Goal: Task Accomplishment & Management: Complete application form

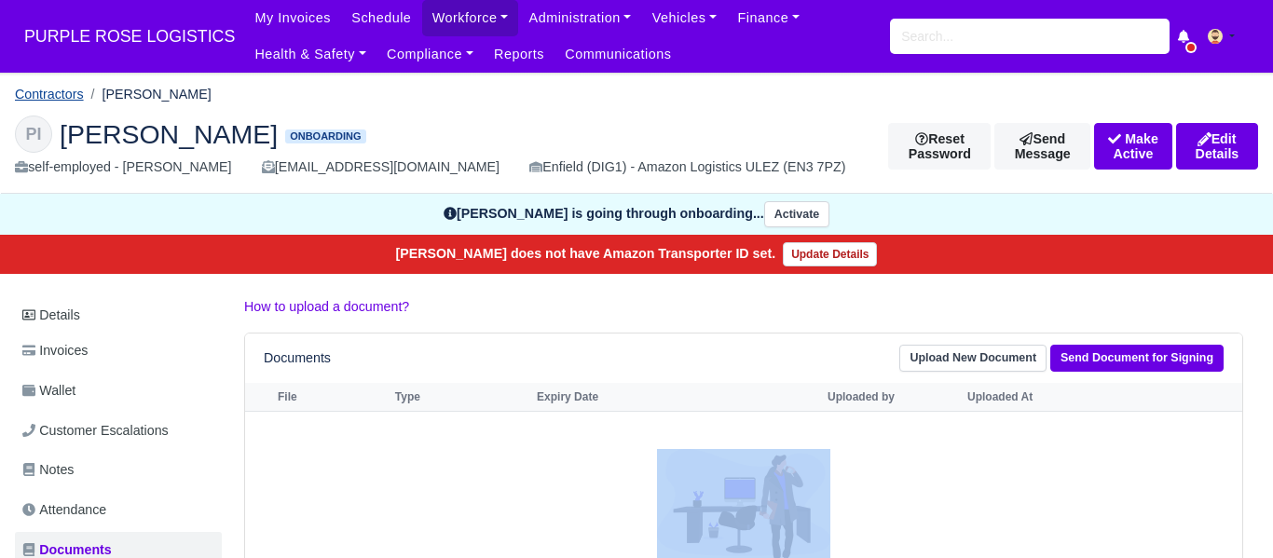
click at [44, 92] on link "Contractors" at bounding box center [49, 94] width 69 height 15
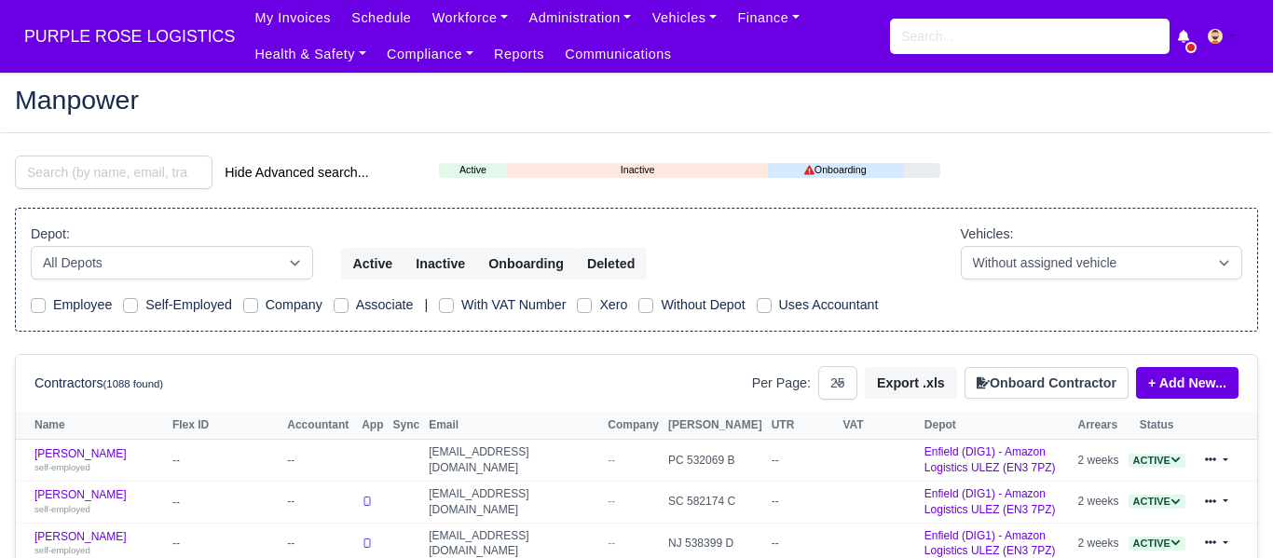
select select "25"
click at [1010, 374] on button "Onboard Contractor" at bounding box center [1047, 383] width 164 height 32
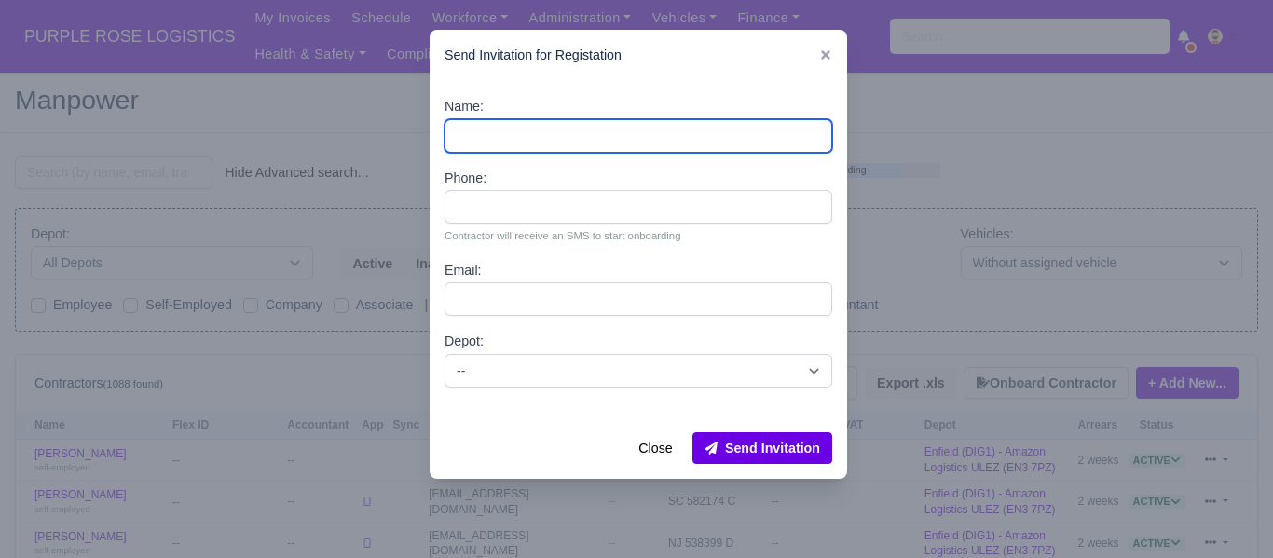
paste input "[PERSON_NAME] [PERSON_NAME]"
type input "[PERSON_NAME] [PERSON_NAME]"
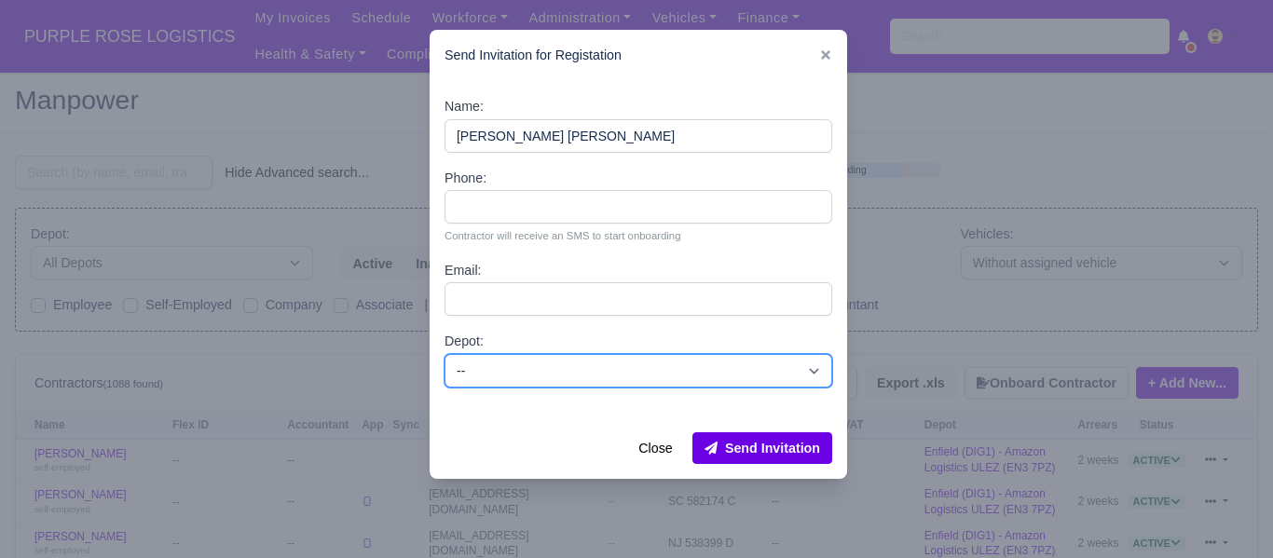
click at [511, 369] on select "-- Enfield (DIG1) - Amazon Logistics ULEZ (EN3 7PZ) Harlow (DHW1) - Amazon Logi…" at bounding box center [639, 371] width 388 height 34
select select "1"
click at [445, 354] on select "-- Enfield (DIG1) - Amazon Logistics ULEZ (EN3 7PZ) Harlow (DHW1) - Amazon Logi…" at bounding box center [639, 371] width 388 height 34
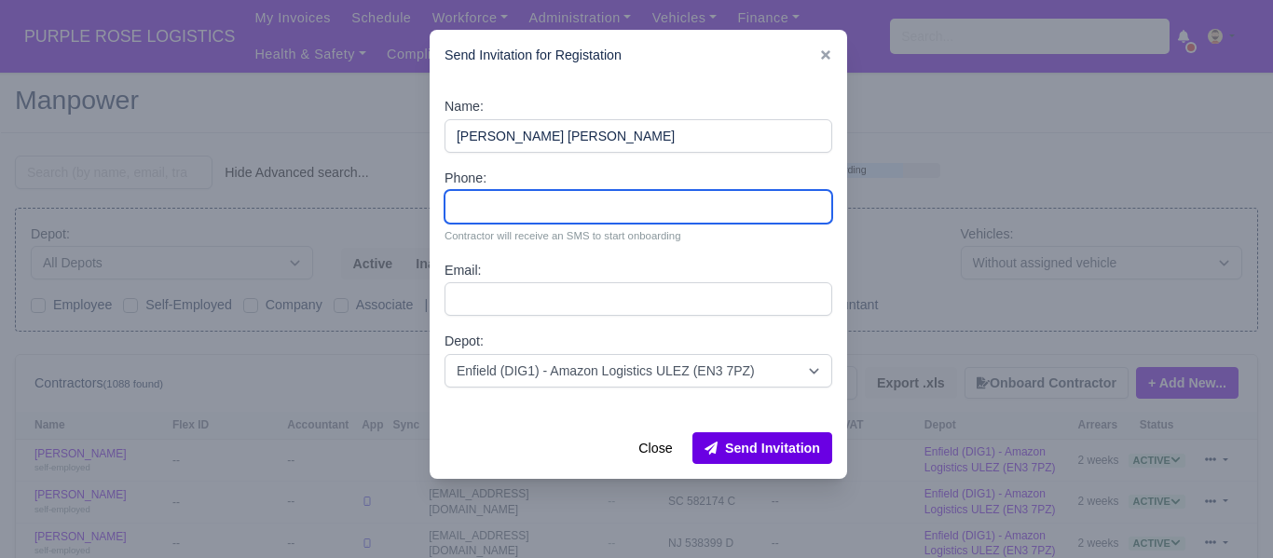
paste input "07516410781"
type input "07516410781"
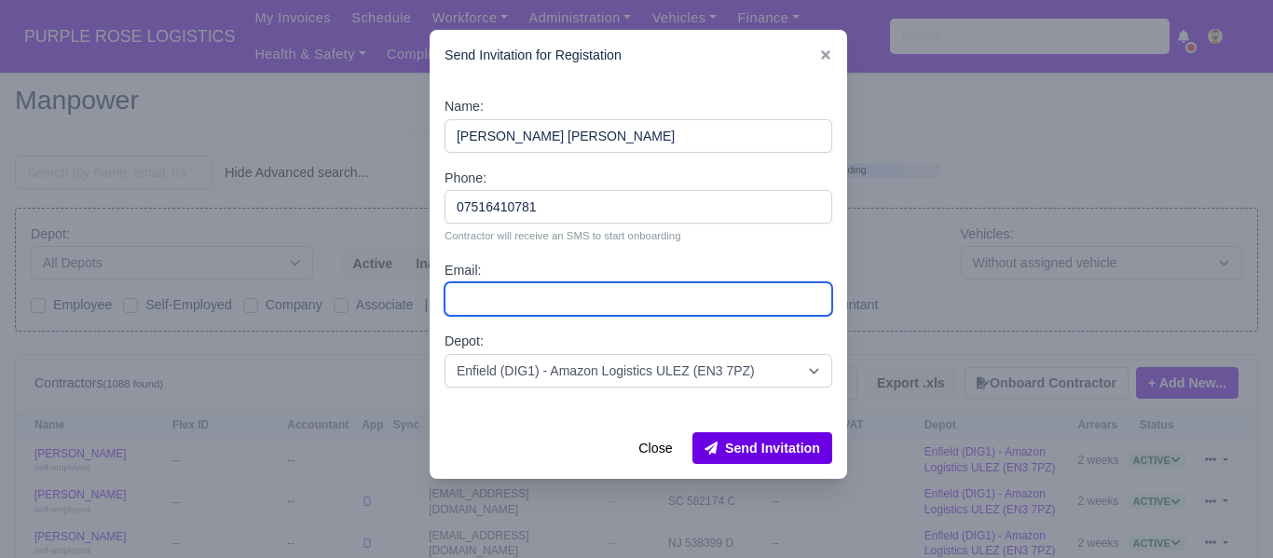
drag, startPoint x: 502, startPoint y: 295, endPoint x: 492, endPoint y: 286, distance: 13.9
click at [501, 295] on input "Email:" at bounding box center [639, 299] width 388 height 34
paste input "Abdur Rahim Ibn Munim"
type input "Abdur Rahim Ibn Munim"
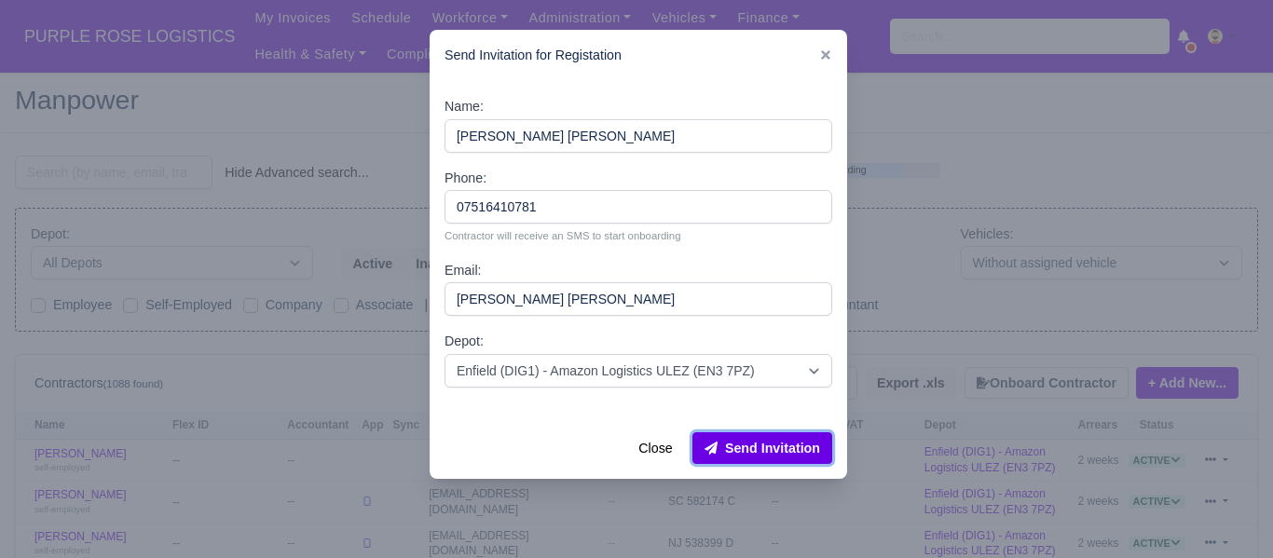
click at [784, 435] on button "Send Invitation" at bounding box center [763, 449] width 140 height 32
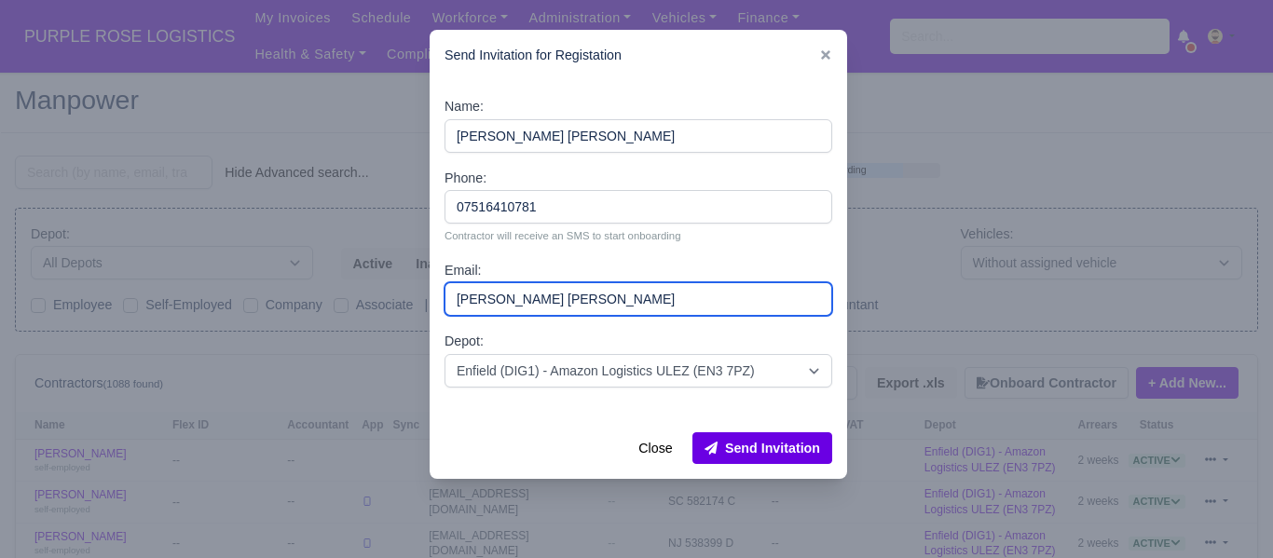
drag, startPoint x: 621, startPoint y: 302, endPoint x: 432, endPoint y: 296, distance: 189.3
click at [432, 296] on div "Name: Abdur IBN Munim Phone: 07516410781 Contractor will receive an SMS to star…" at bounding box center [639, 249] width 418 height 337
paste input "[EMAIL_ADDRESS][DOMAIN_NAME]"
type input "[EMAIL_ADDRESS][DOMAIN_NAME]"
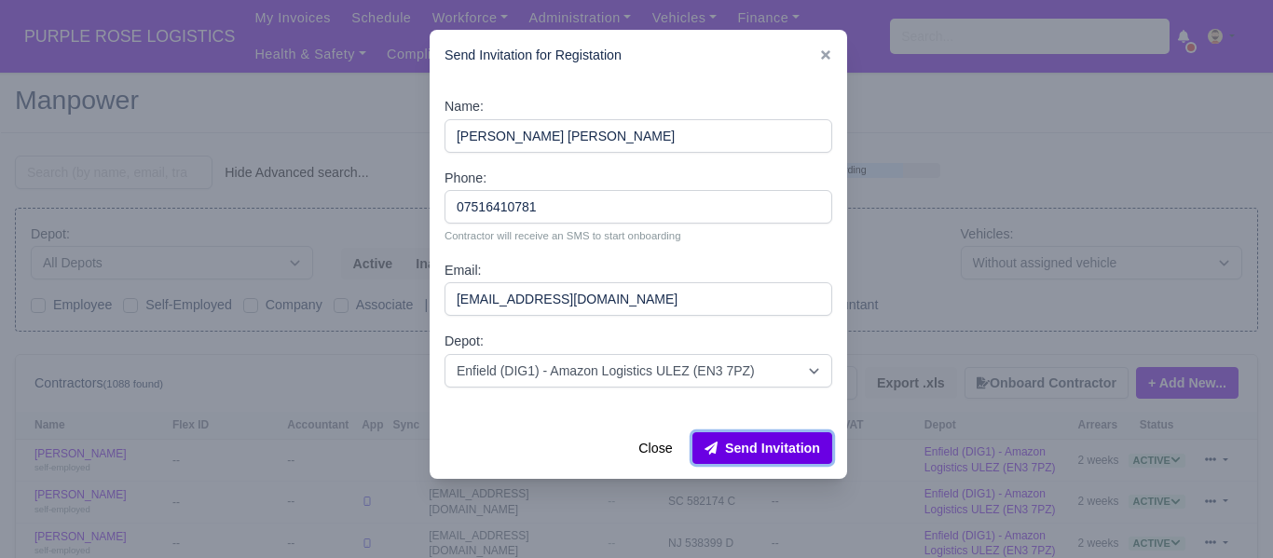
click at [750, 441] on button "Send Invitation" at bounding box center [763, 449] width 140 height 32
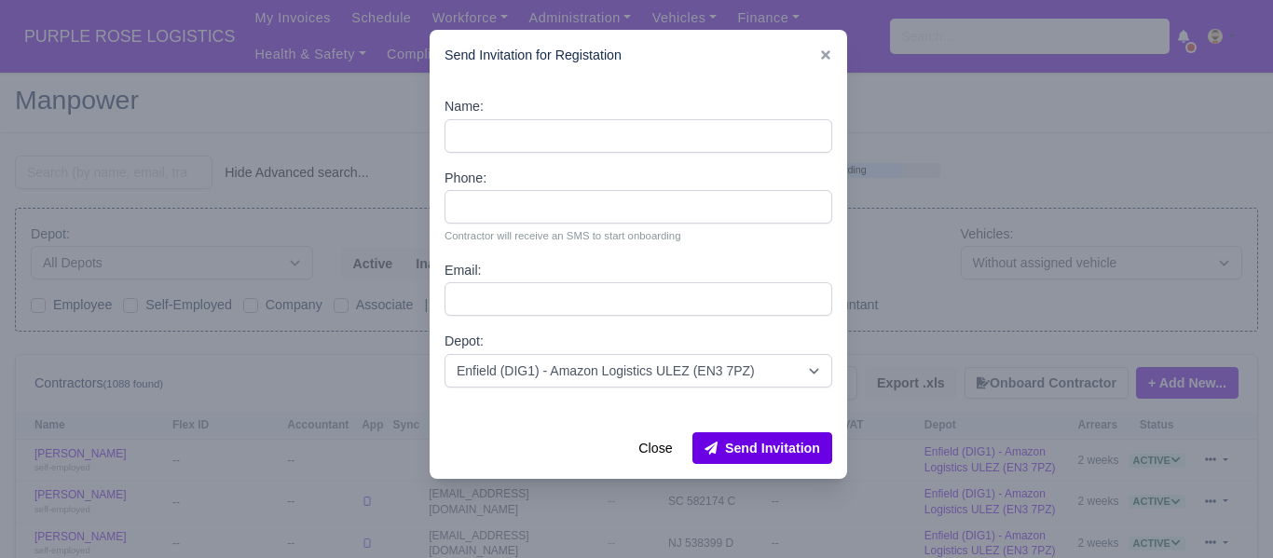
click at [131, 175] on div at bounding box center [636, 279] width 1273 height 558
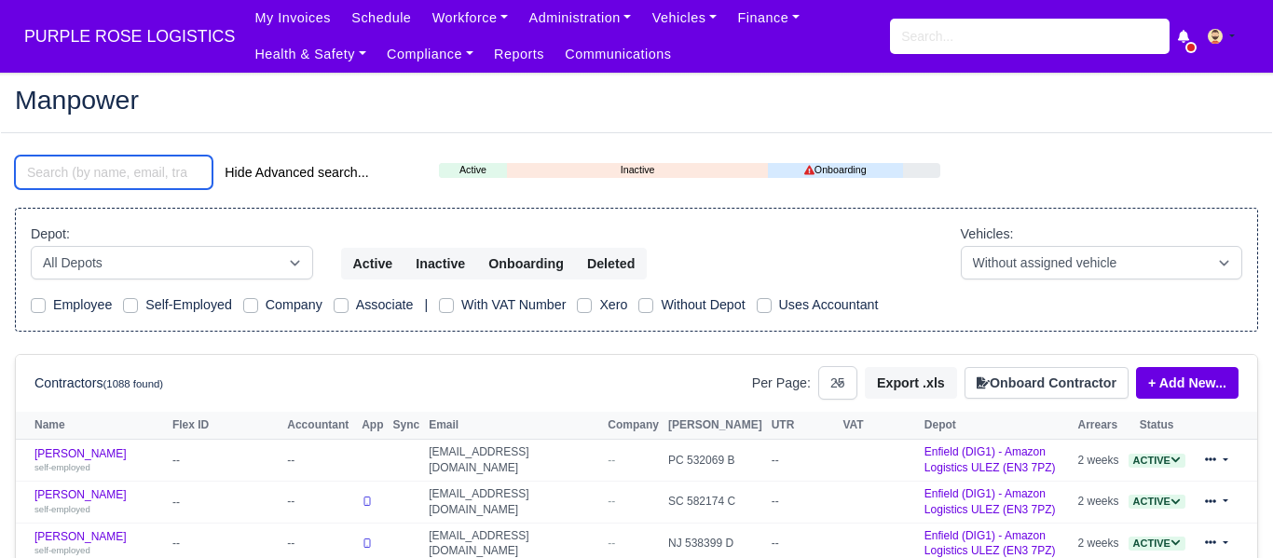
click at [125, 178] on input "search" at bounding box center [114, 173] width 198 height 34
click at [104, 166] on input "search" at bounding box center [114, 173] width 198 height 34
click at [100, 185] on input "search" at bounding box center [114, 173] width 198 height 34
click at [70, 173] on input "search" at bounding box center [114, 173] width 198 height 34
click at [80, 167] on input "search" at bounding box center [114, 173] width 198 height 34
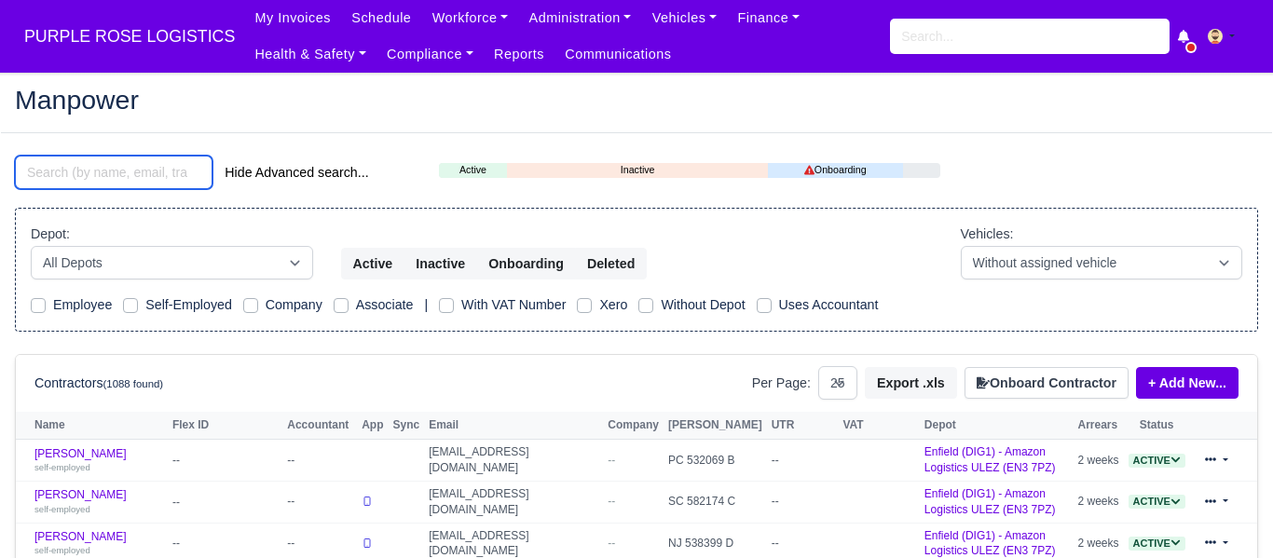
click at [74, 172] on input "search" at bounding box center [114, 173] width 198 height 34
paste input "Abdur Rahim Ibn Munim"
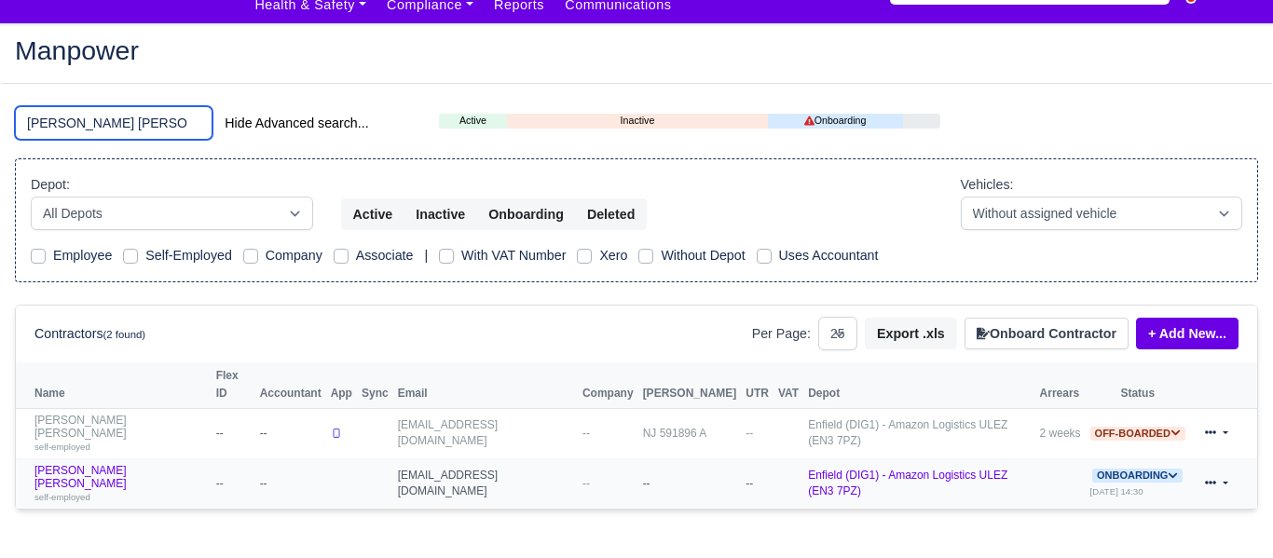
scroll to position [62, 0]
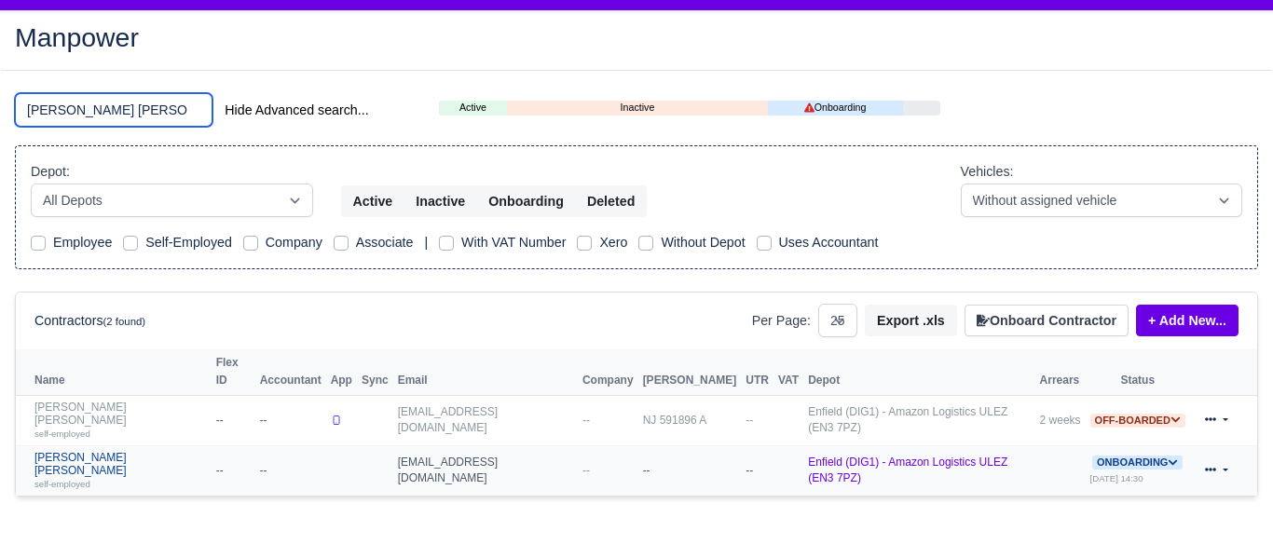
type input "Abdur Rahim Ibn Munim"
click at [127, 451] on link "Abdur Rahim IBN Munim self-employed" at bounding box center [120, 471] width 172 height 40
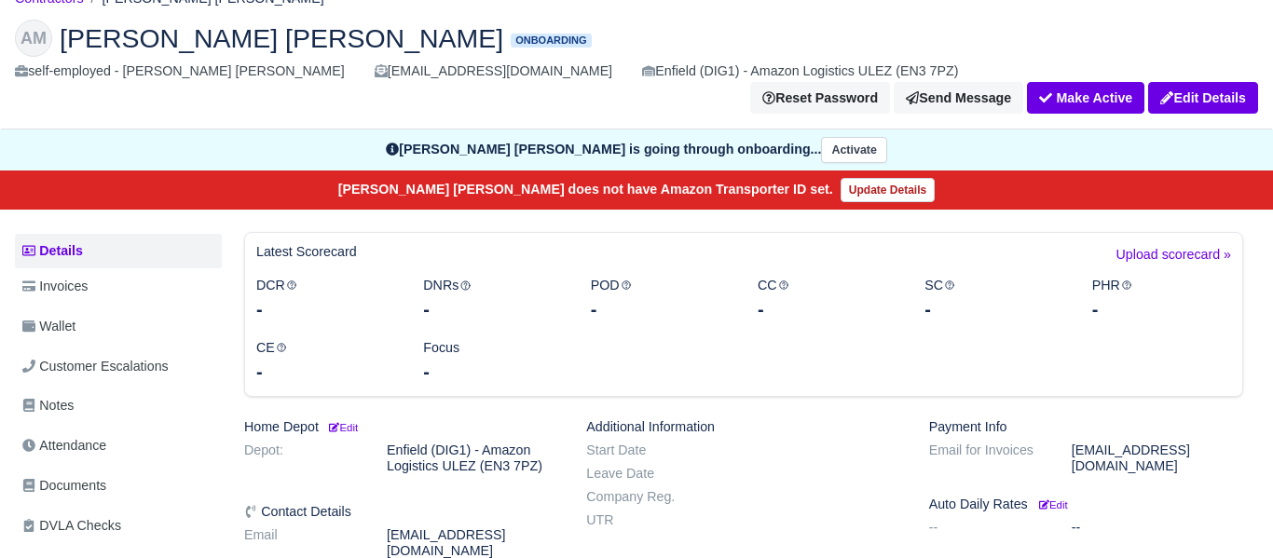
scroll to position [166, 0]
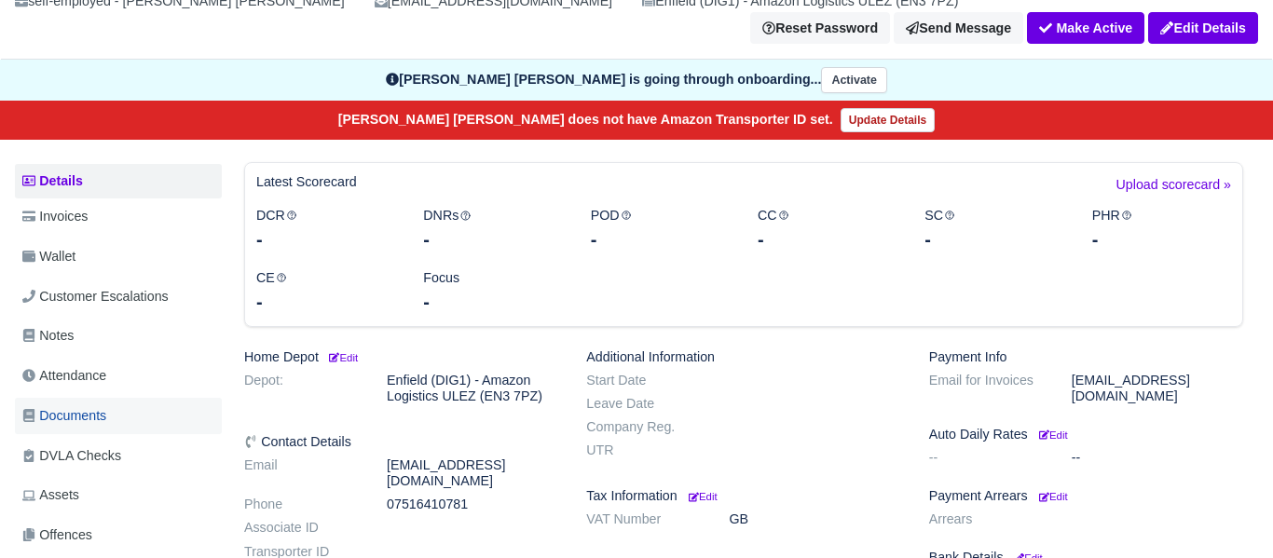
drag, startPoint x: 68, startPoint y: 385, endPoint x: 169, endPoint y: 365, distance: 102.6
click at [65, 405] on span "Documents" at bounding box center [64, 415] width 84 height 21
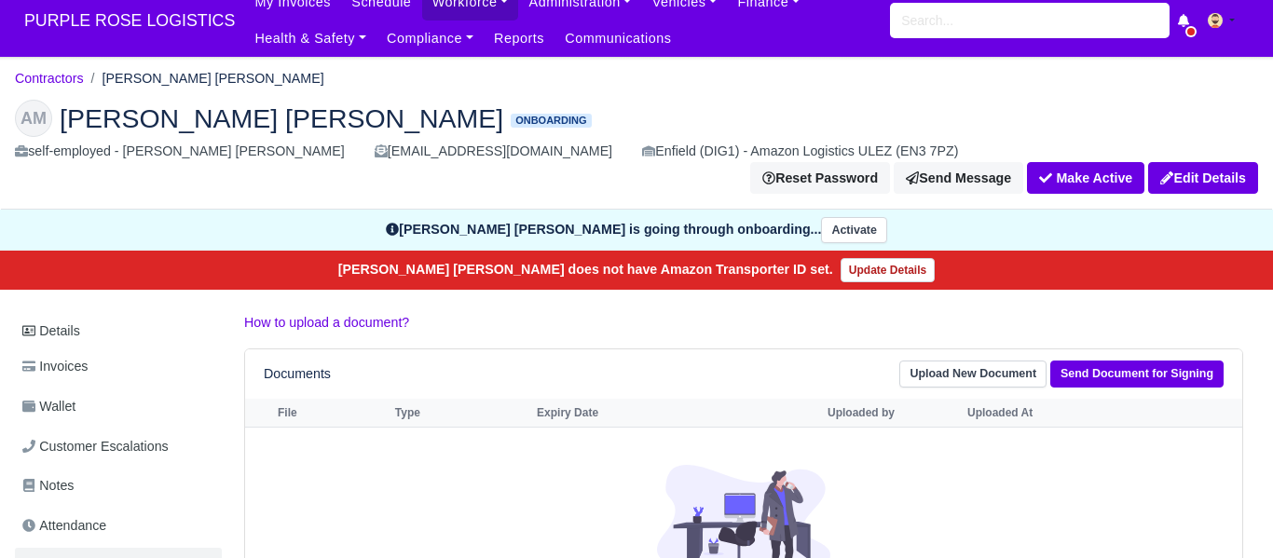
scroll to position [19, 0]
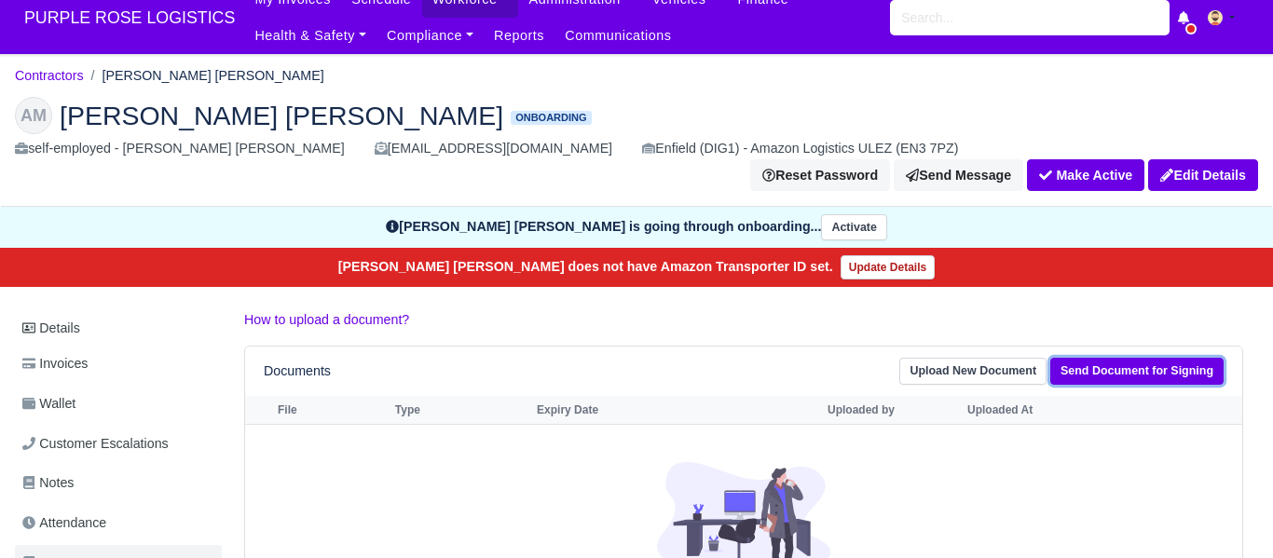
click at [1101, 358] on link "Send Document for Signing" at bounding box center [1137, 371] width 173 height 27
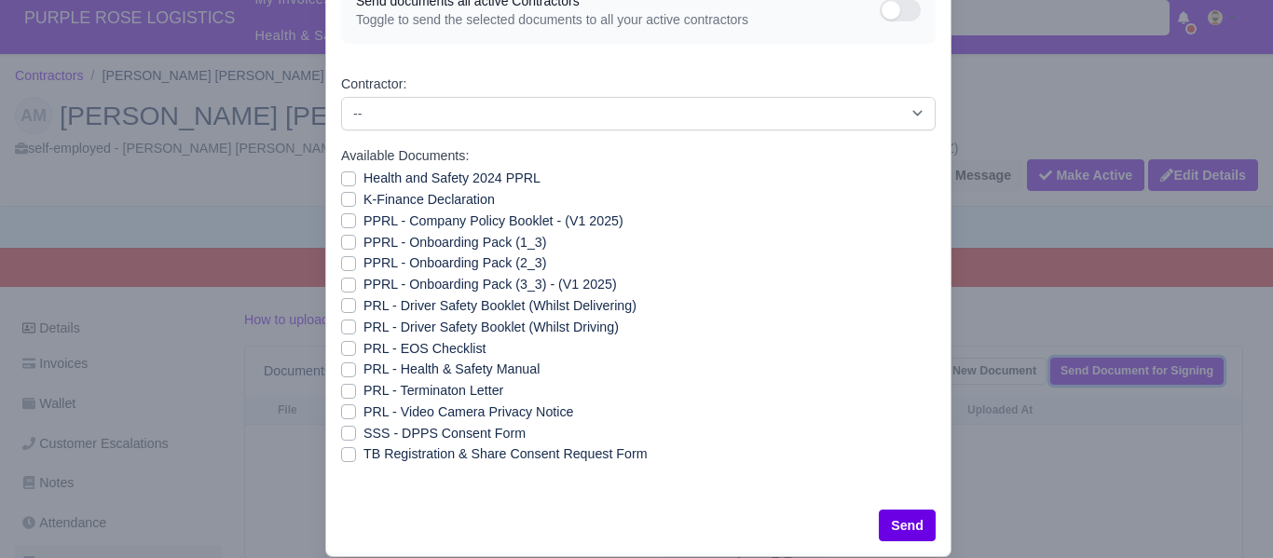
scroll to position [128, 0]
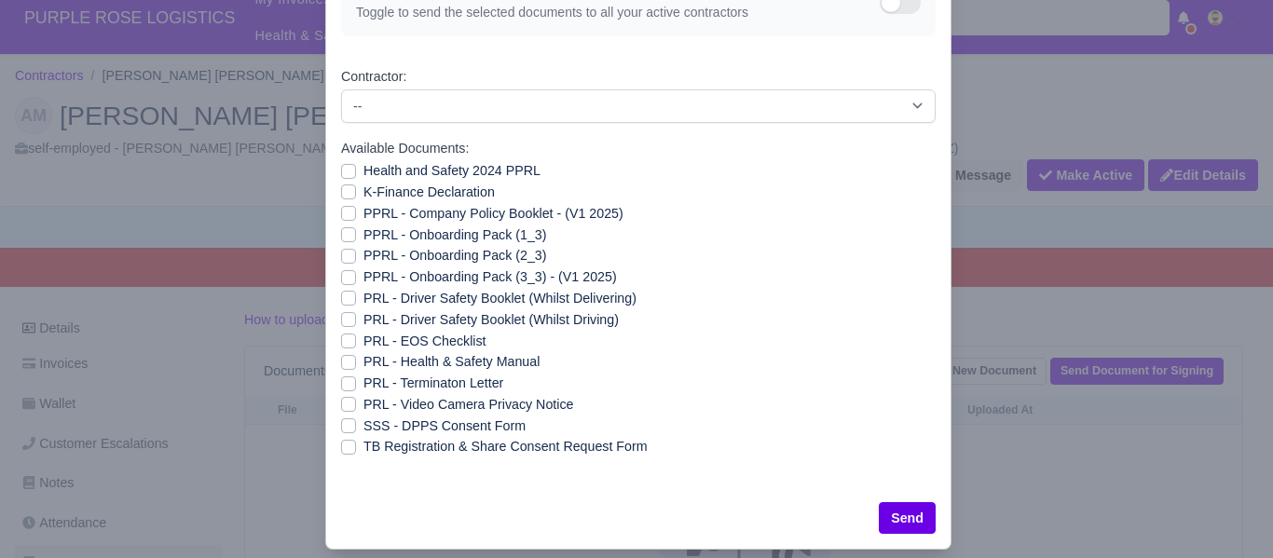
click at [364, 425] on label "SSS - DPPS Consent Form" at bounding box center [445, 426] width 162 height 21
click at [349, 425] on input "SSS - DPPS Consent Form" at bounding box center [348, 423] width 15 height 15
checkbox input "true"
click at [895, 520] on button "Send" at bounding box center [907, 518] width 57 height 32
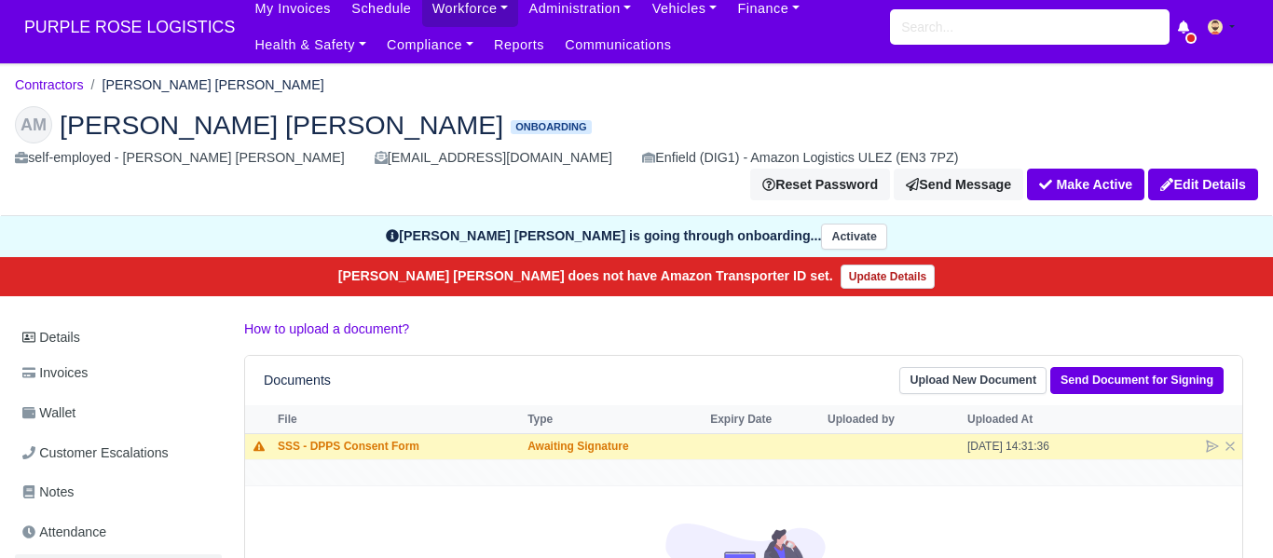
scroll to position [9, 0]
click at [437, 98] on div "AM [PERSON_NAME] [PERSON_NAME] Onboarding self-employed - [PERSON_NAME] [PERSON…" at bounding box center [636, 153] width 1271 height 125
click at [72, 85] on link "Contractors" at bounding box center [49, 84] width 69 height 15
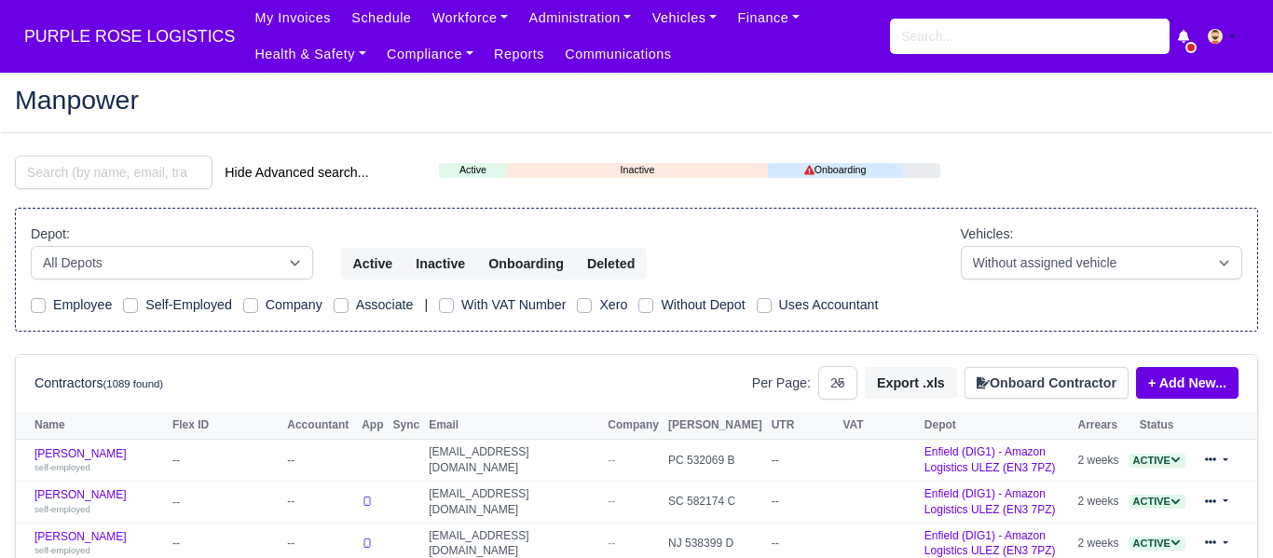
select select "25"
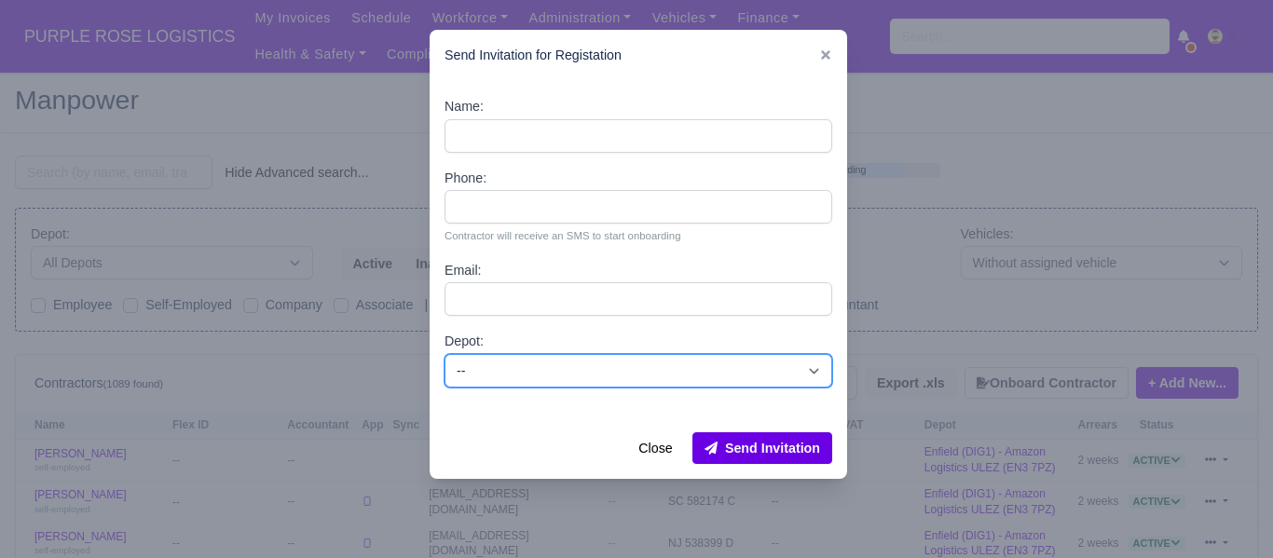
click at [529, 368] on select "-- Enfield (DIG1) - Amazon Logistics ULEZ (EN3 7PZ) Harlow (DHW1) - Amazon Logi…" at bounding box center [639, 371] width 388 height 34
select select "1"
click at [445, 354] on select "-- Enfield (DIG1) - Amazon Logistics ULEZ (EN3 7PZ) Harlow (DHW1) - Amazon Logi…" at bounding box center [639, 371] width 388 height 34
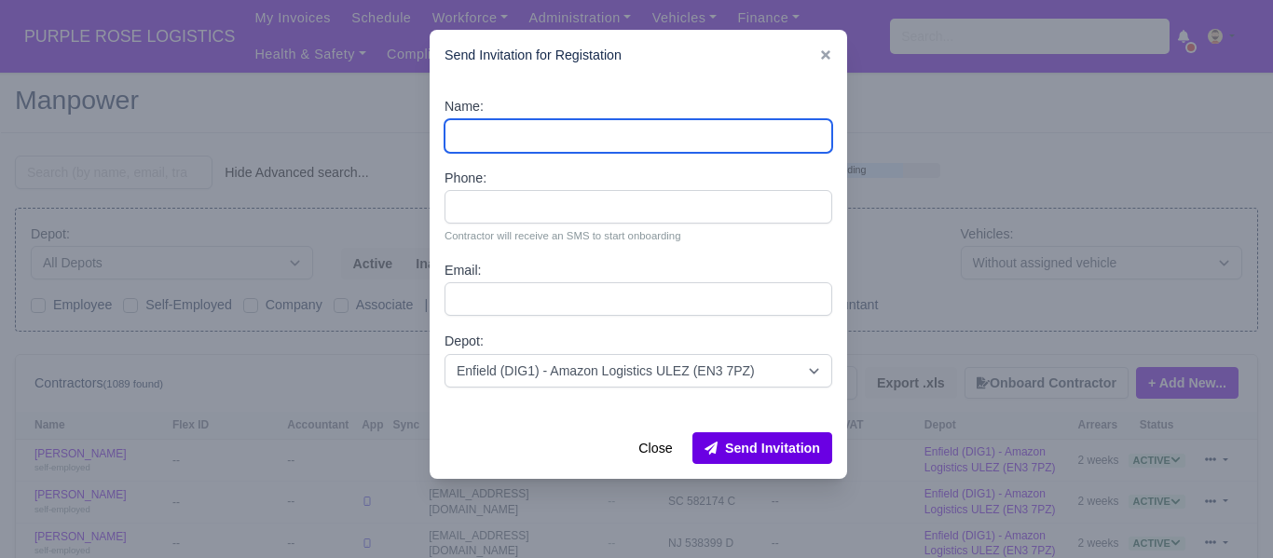
paste input "Ibrahim Kalungi"
type input "Ibrahim Kalungi"
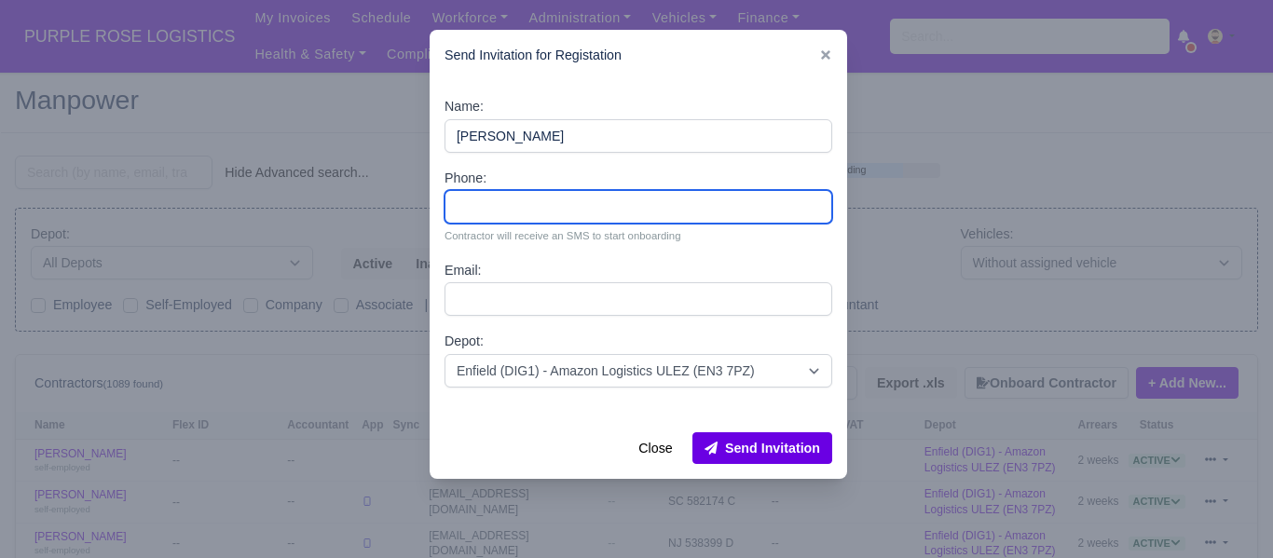
drag, startPoint x: 478, startPoint y: 202, endPoint x: 452, endPoint y: 159, distance: 50.2
click at [478, 200] on input "Phone:" at bounding box center [639, 207] width 388 height 34
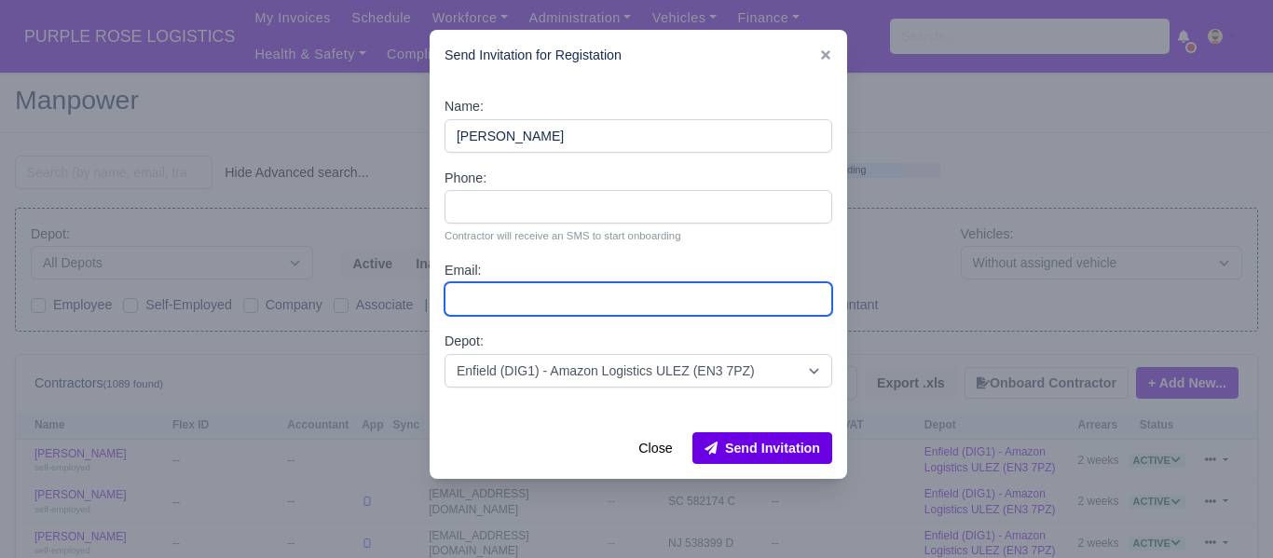
click at [500, 286] on input "Email:" at bounding box center [639, 299] width 388 height 34
paste input "ibrahimkalungi352@gmail.com"
type input "ibrahimkalungi352@gmail.com"
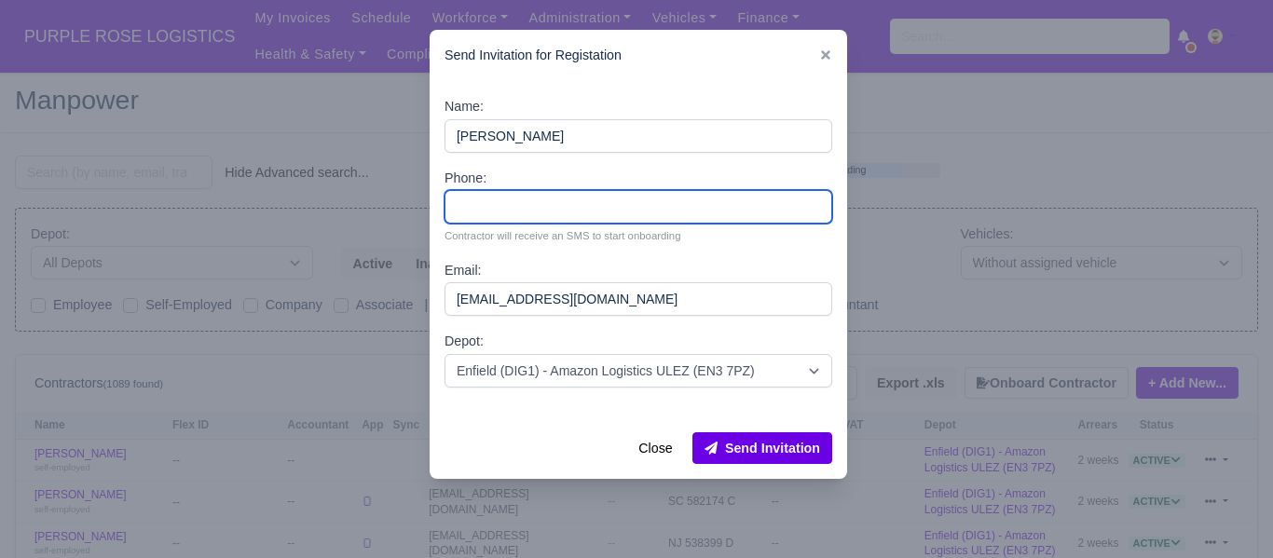
paste input "7359655657"
type input "7359655657"
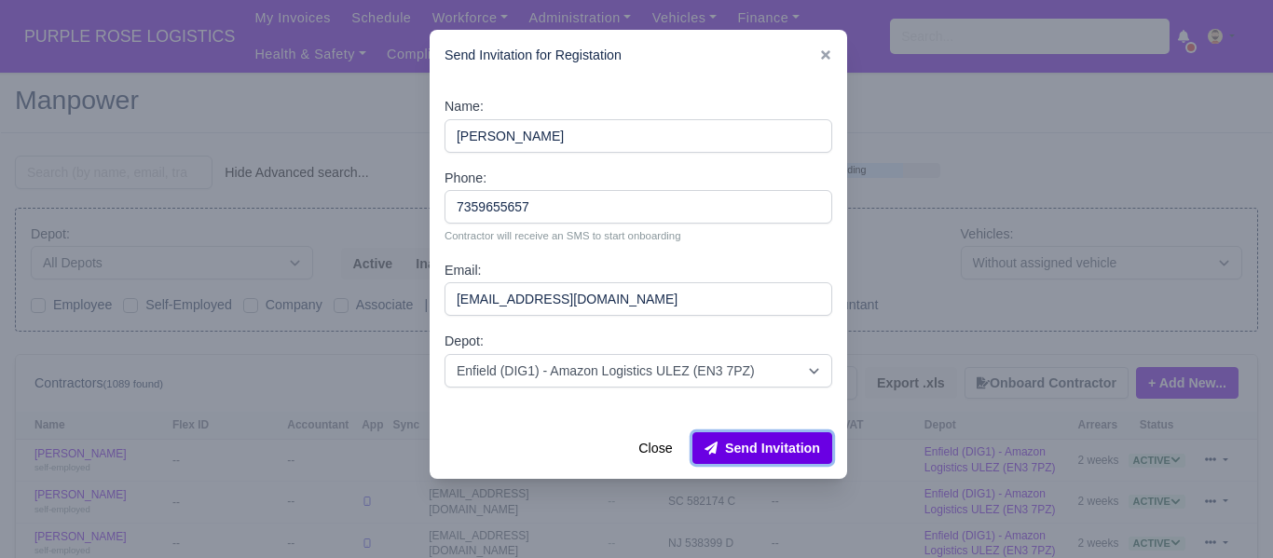
click at [754, 447] on button "Send Invitation" at bounding box center [763, 449] width 140 height 32
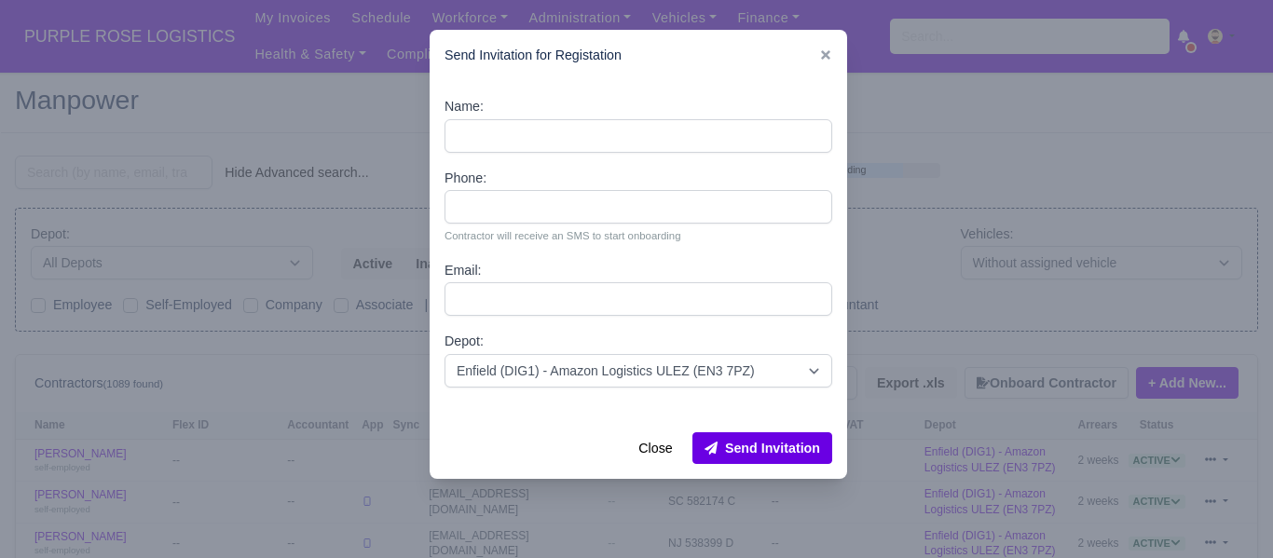
click at [978, 90] on div at bounding box center [636, 279] width 1273 height 558
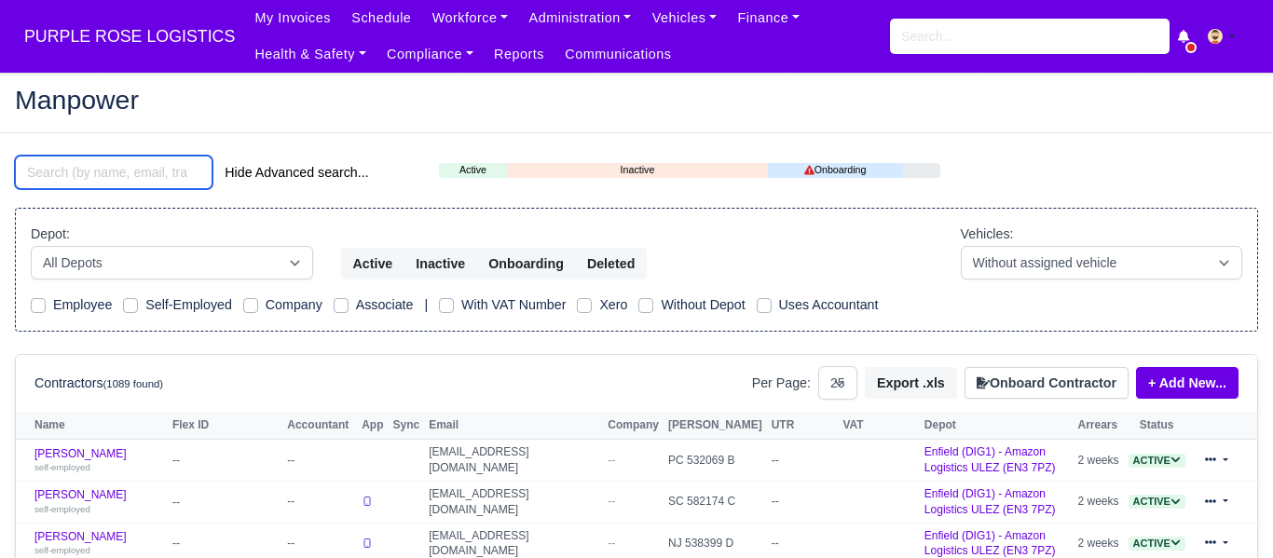
click at [151, 172] on input "search" at bounding box center [114, 173] width 198 height 34
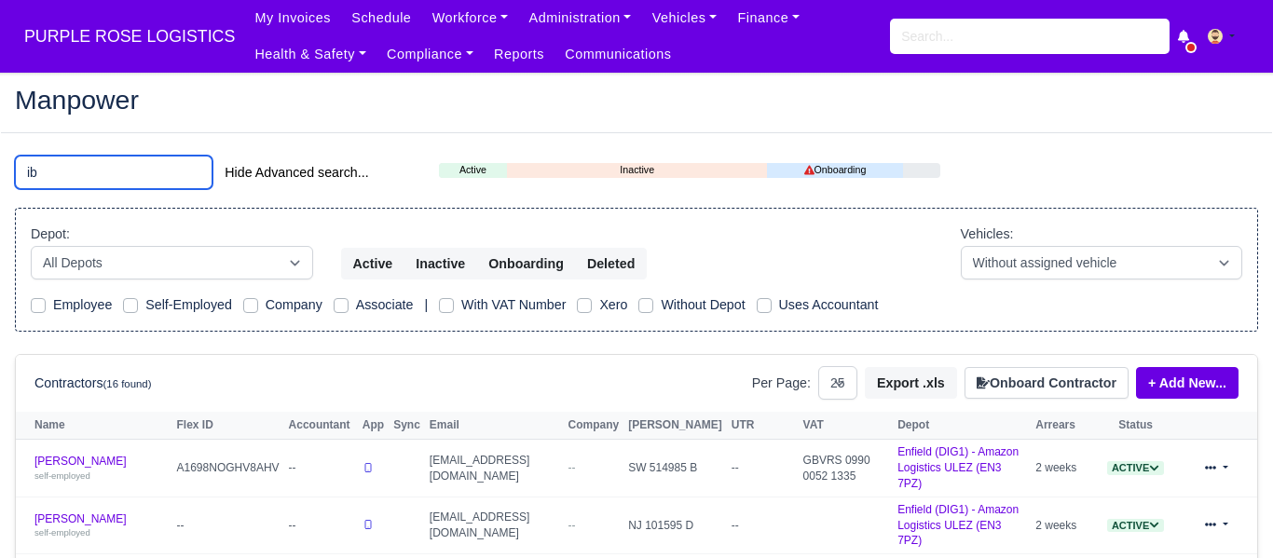
type input "i"
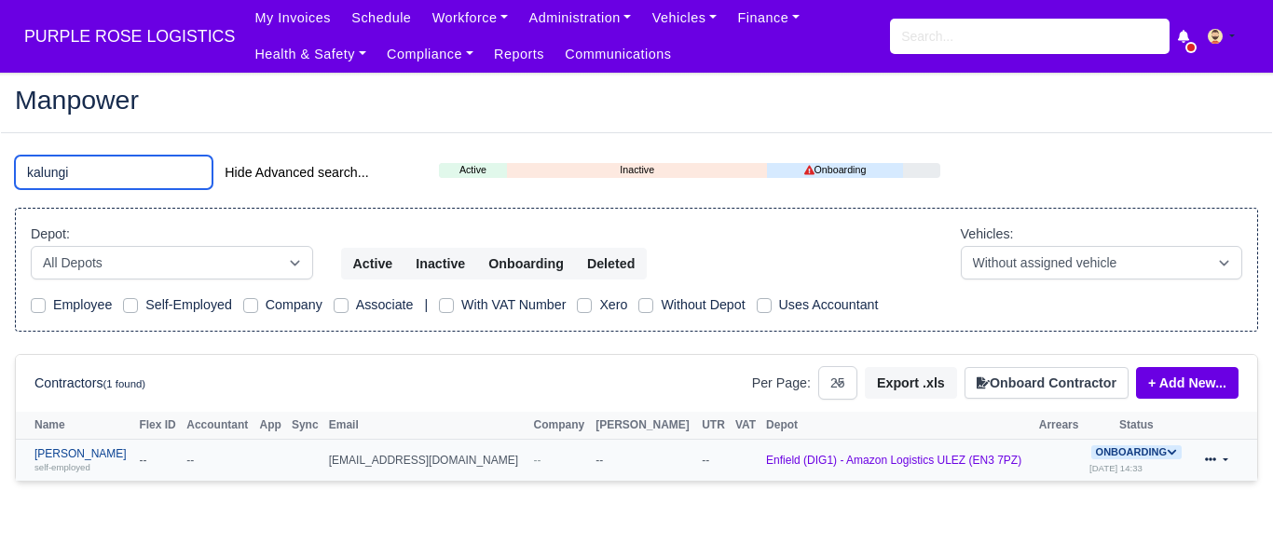
type input "kalungi"
drag, startPoint x: 72, startPoint y: 454, endPoint x: 55, endPoint y: 454, distance: 16.8
click at [71, 454] on link "Ibrahim Kalungi self-employed" at bounding box center [81, 460] width 95 height 27
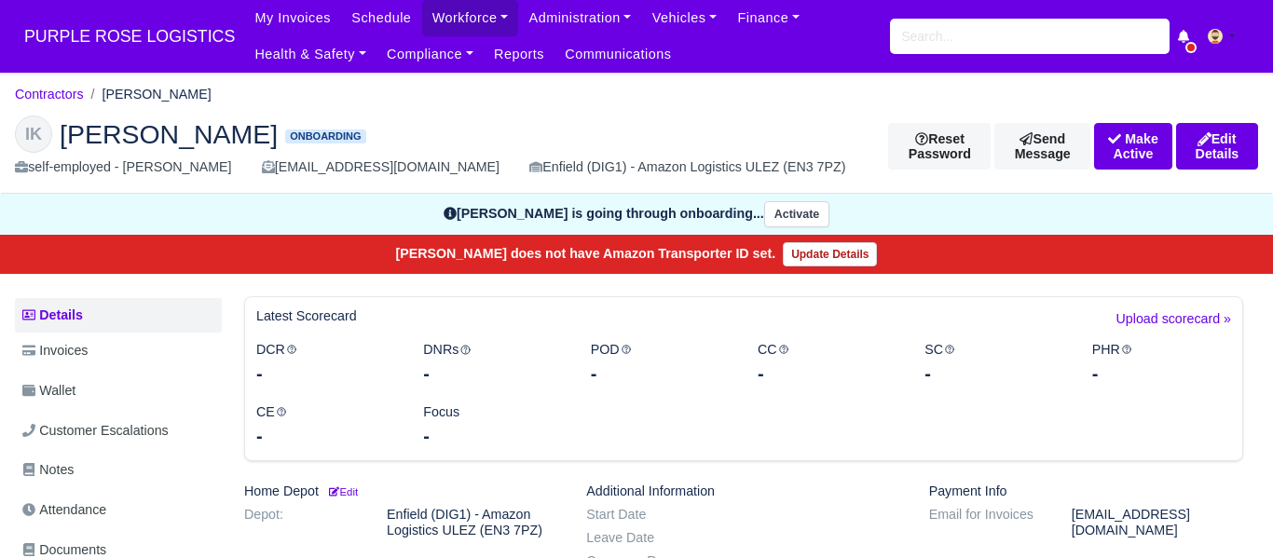
click at [524, 128] on h2 "IK [PERSON_NAME] Onboarding" at bounding box center [437, 134] width 845 height 37
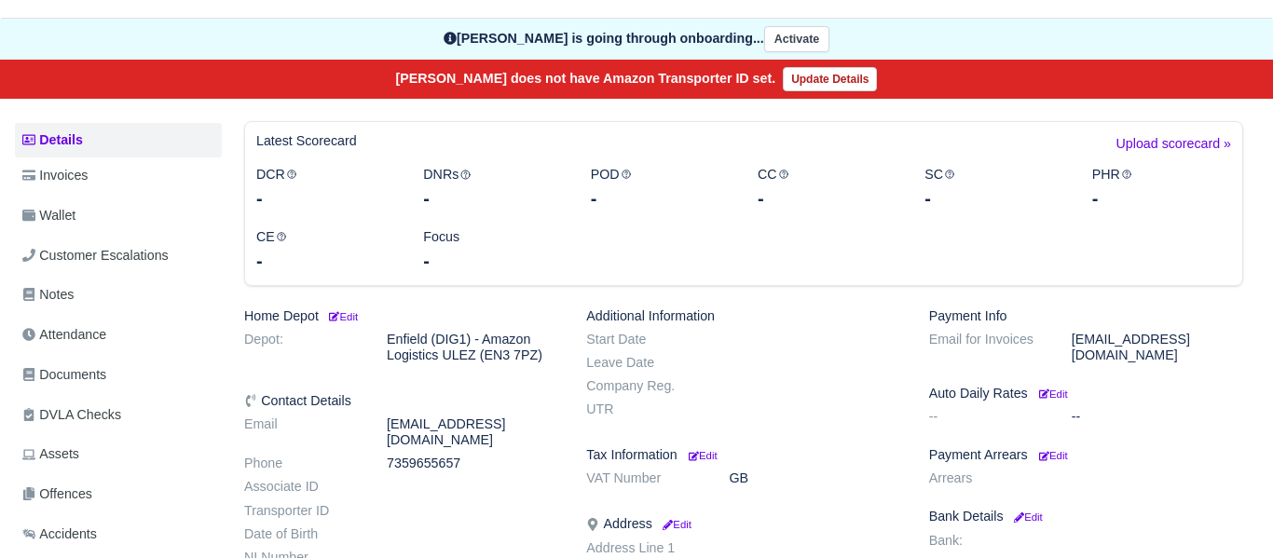
scroll to position [172, 0]
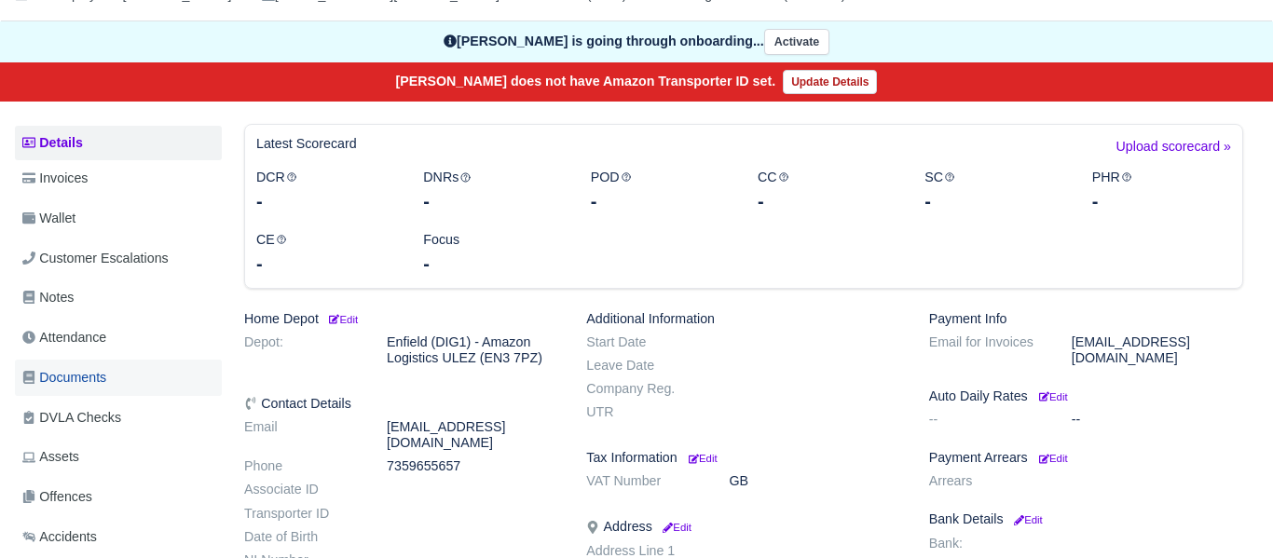
click at [101, 383] on span "Documents" at bounding box center [64, 377] width 84 height 21
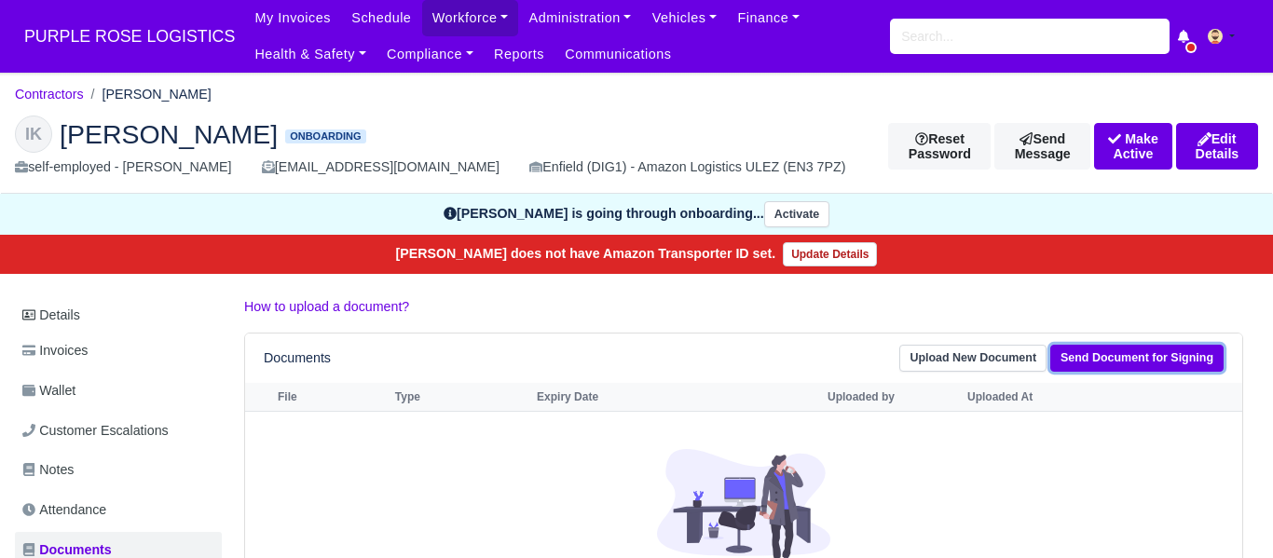
drag, startPoint x: 1102, startPoint y: 363, endPoint x: 1082, endPoint y: 351, distance: 22.5
click at [1102, 362] on link "Send Document for Signing" at bounding box center [1137, 358] width 173 height 27
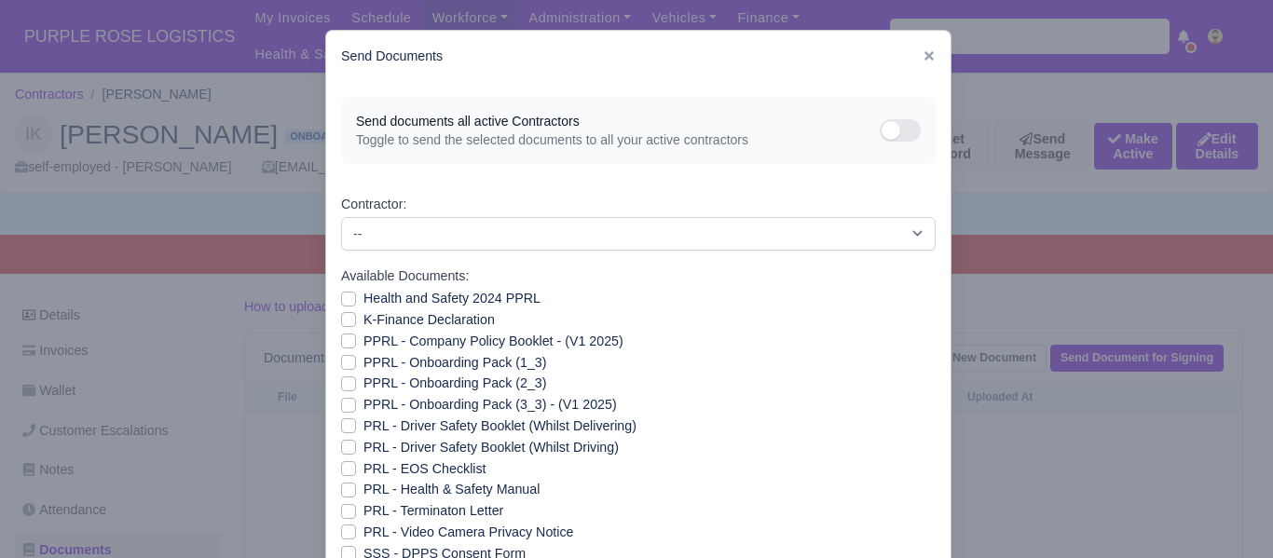
click at [758, 339] on div "PPRL - Company Policy Booklet - (V1 2025)" at bounding box center [638, 341] width 595 height 21
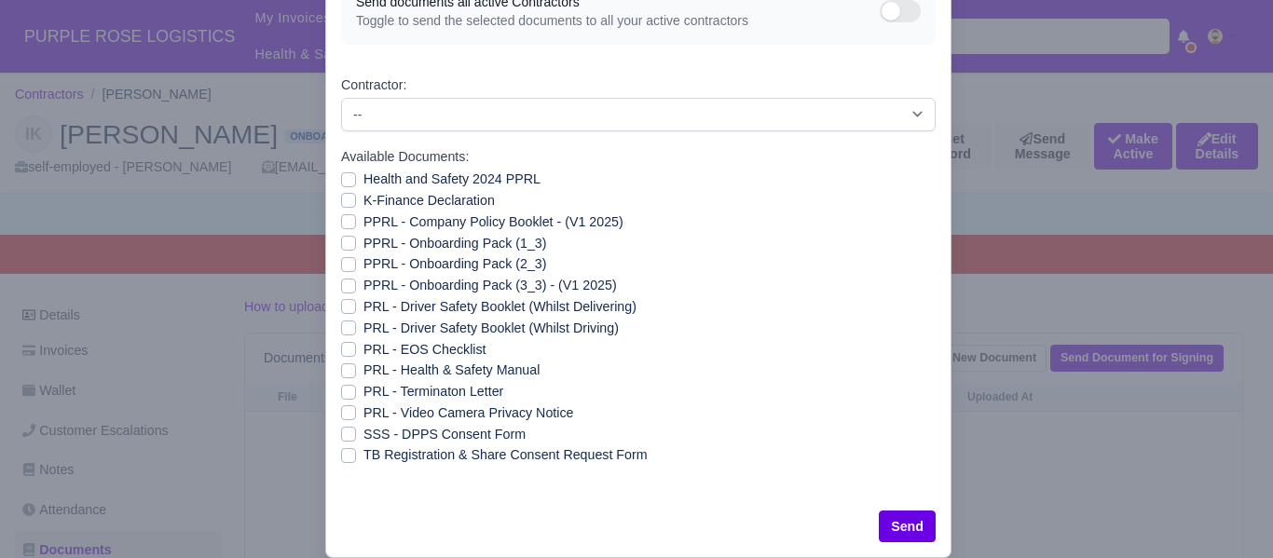
scroll to position [130, 0]
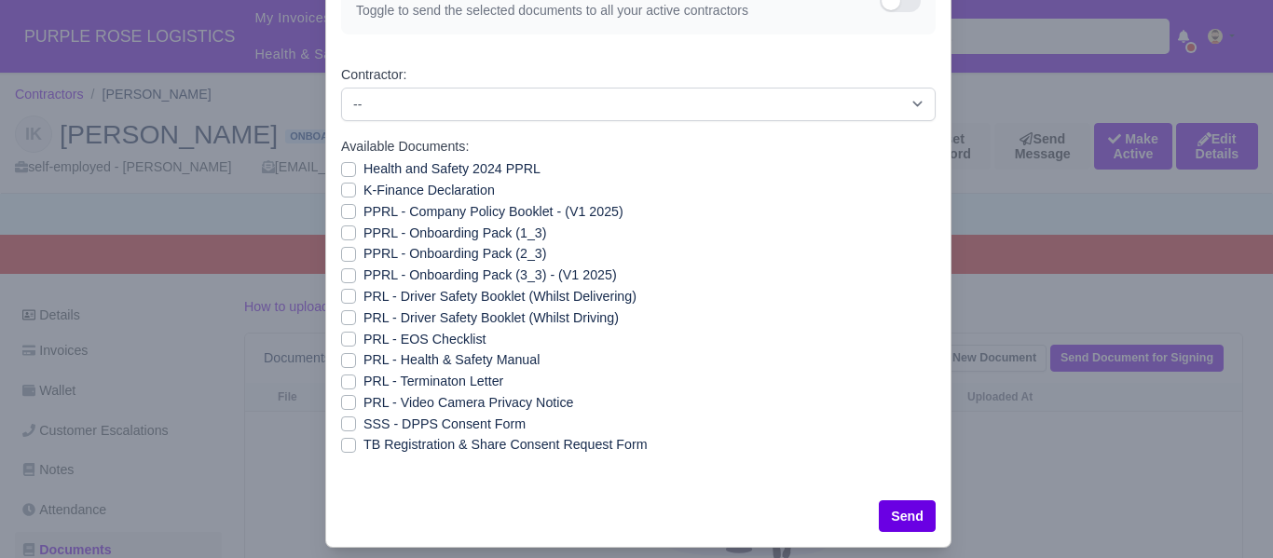
drag, startPoint x: 350, startPoint y: 419, endPoint x: 340, endPoint y: 416, distance: 10.0
click at [364, 419] on label "SSS - DPPS Consent Form" at bounding box center [445, 424] width 162 height 21
click at [344, 419] on input "SSS - DPPS Consent Form" at bounding box center [348, 421] width 15 height 15
checkbox input "true"
click at [887, 518] on button "Send" at bounding box center [907, 517] width 57 height 32
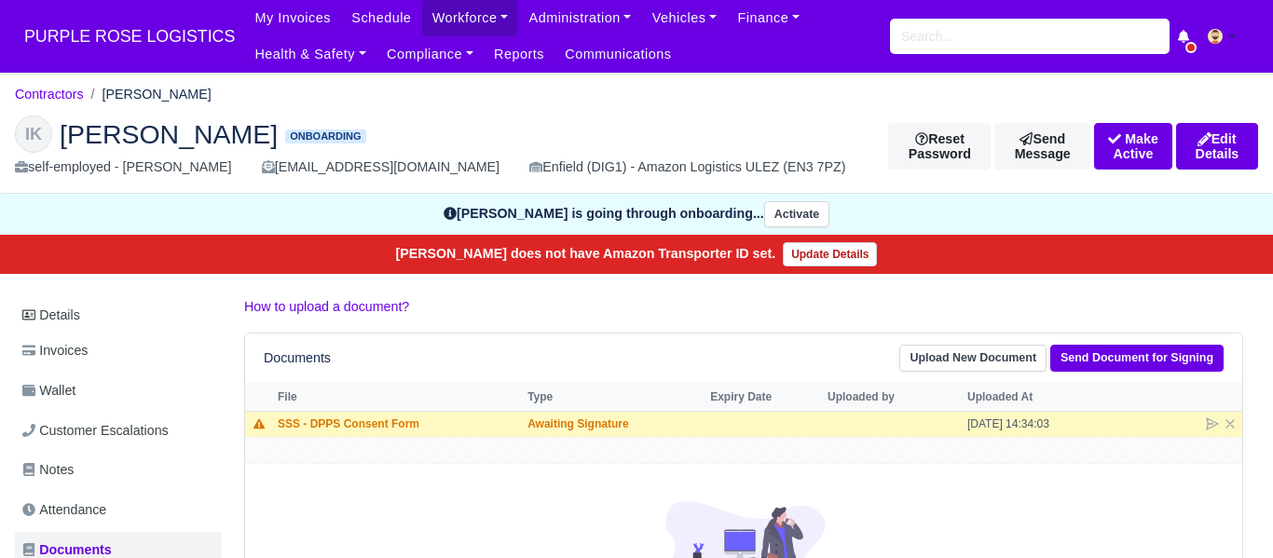
drag, startPoint x: 384, startPoint y: 492, endPoint x: 388, endPoint y: 456, distance: 36.5
click at [372, 104] on div "IK [PERSON_NAME] Onboarding self-employed - [PERSON_NAME] [EMAIL_ADDRESS][DOMAI…" at bounding box center [636, 147] width 1271 height 93
click at [367, 118] on h2 "IK [PERSON_NAME] Onboarding" at bounding box center [437, 134] width 845 height 37
click at [418, 106] on div "IK [PERSON_NAME] Onboarding self-employed - [PERSON_NAME] [EMAIL_ADDRESS][DOMAI…" at bounding box center [636, 147] width 1271 height 93
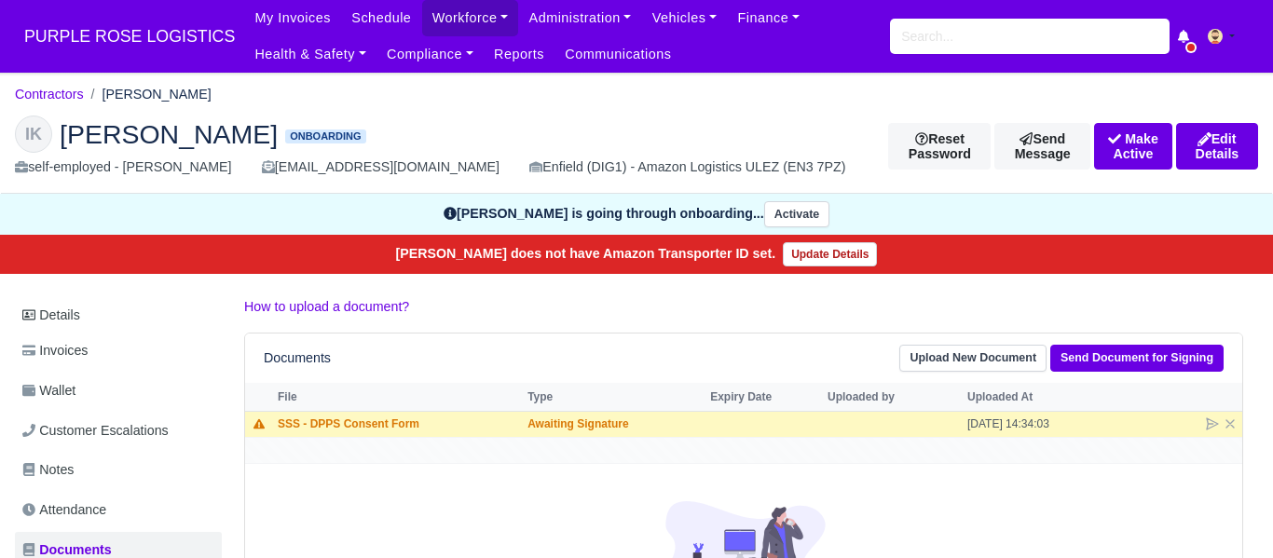
click at [409, 97] on ol "Contractors Ibrahim Kalungi" at bounding box center [636, 94] width 1243 height 29
drag, startPoint x: 68, startPoint y: 92, endPoint x: 117, endPoint y: 104, distance: 50.0
click at [66, 94] on link "Contractors" at bounding box center [49, 94] width 69 height 15
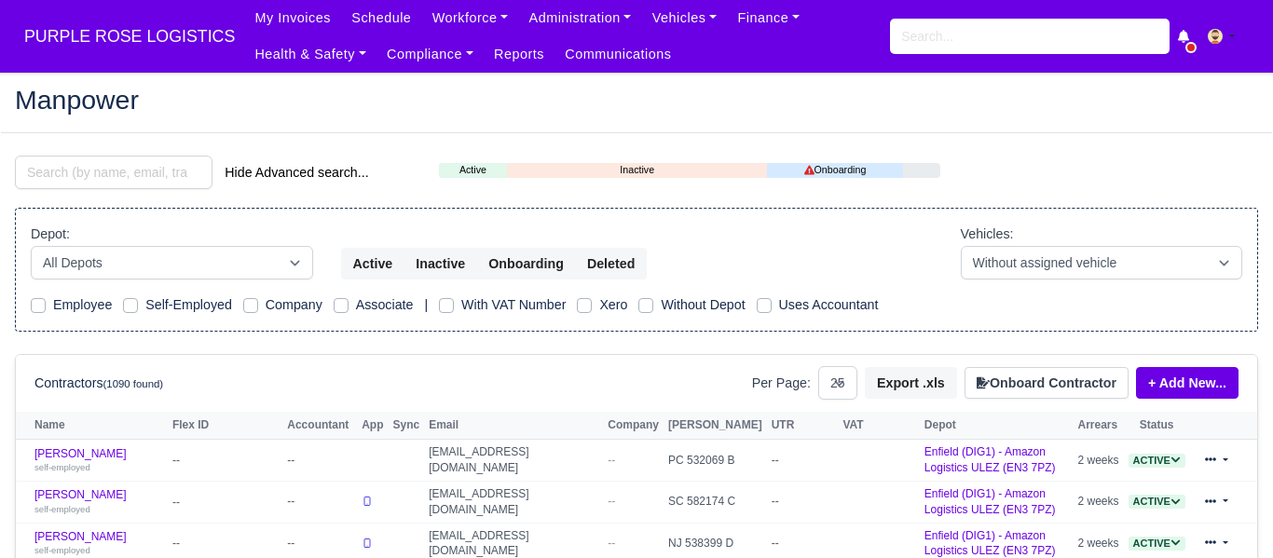
select select "25"
click at [291, 105] on h2 "Manpower" at bounding box center [636, 100] width 1243 height 26
click at [137, 166] on input "search" at bounding box center [114, 173] width 198 height 34
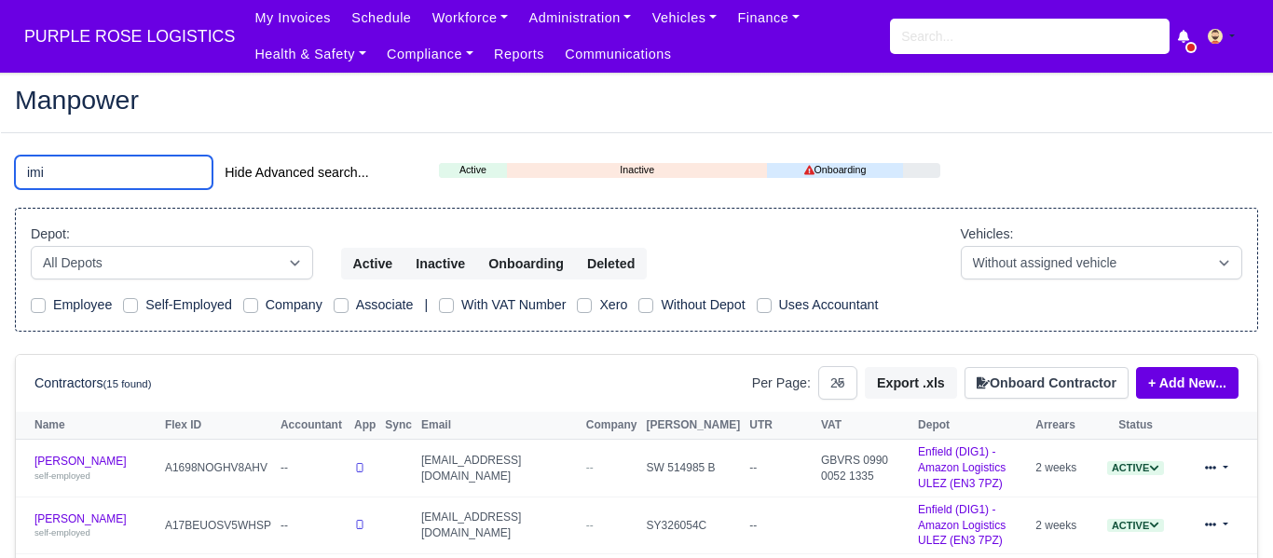
click at [112, 168] on input "imi" at bounding box center [114, 173] width 198 height 34
type input "i"
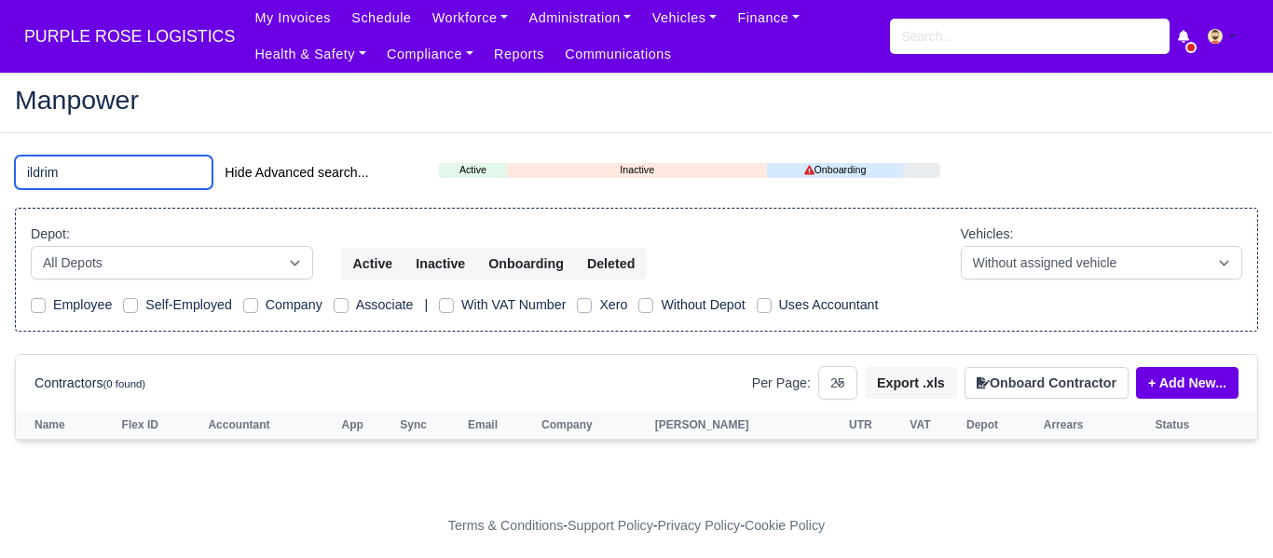
click at [76, 167] on input "ildrim" at bounding box center [114, 173] width 198 height 34
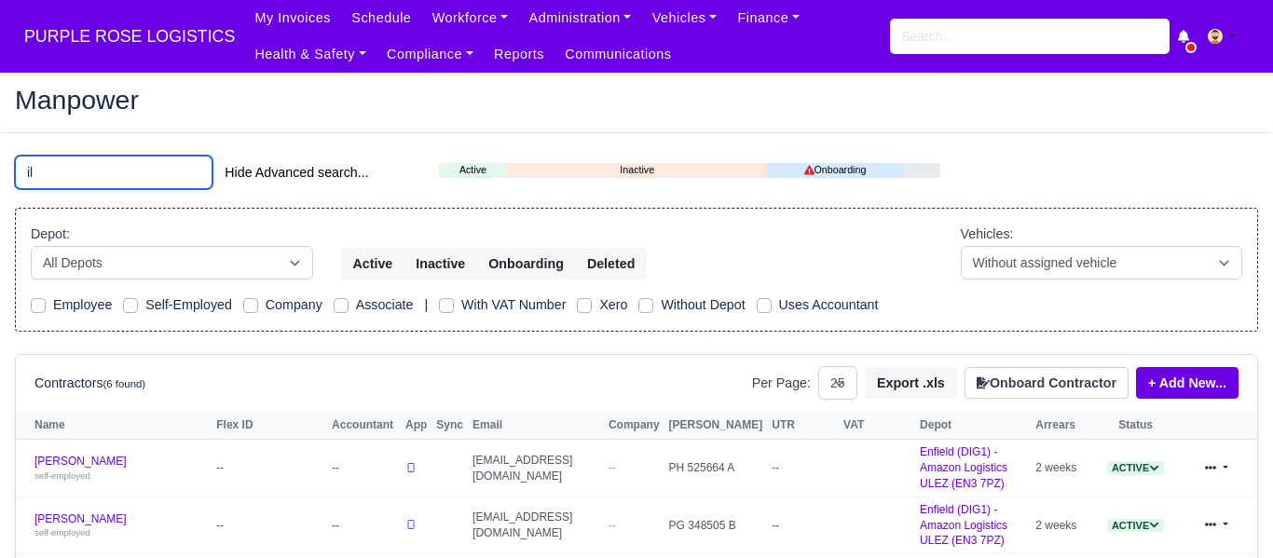
type input "i"
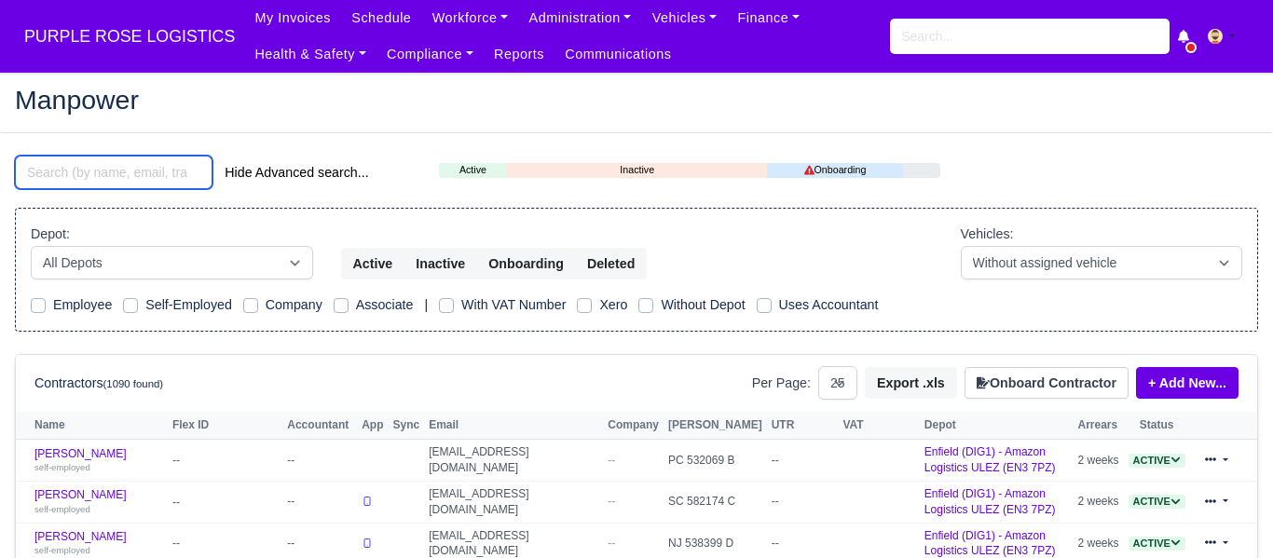
click at [121, 176] on input "search" at bounding box center [114, 173] width 198 height 34
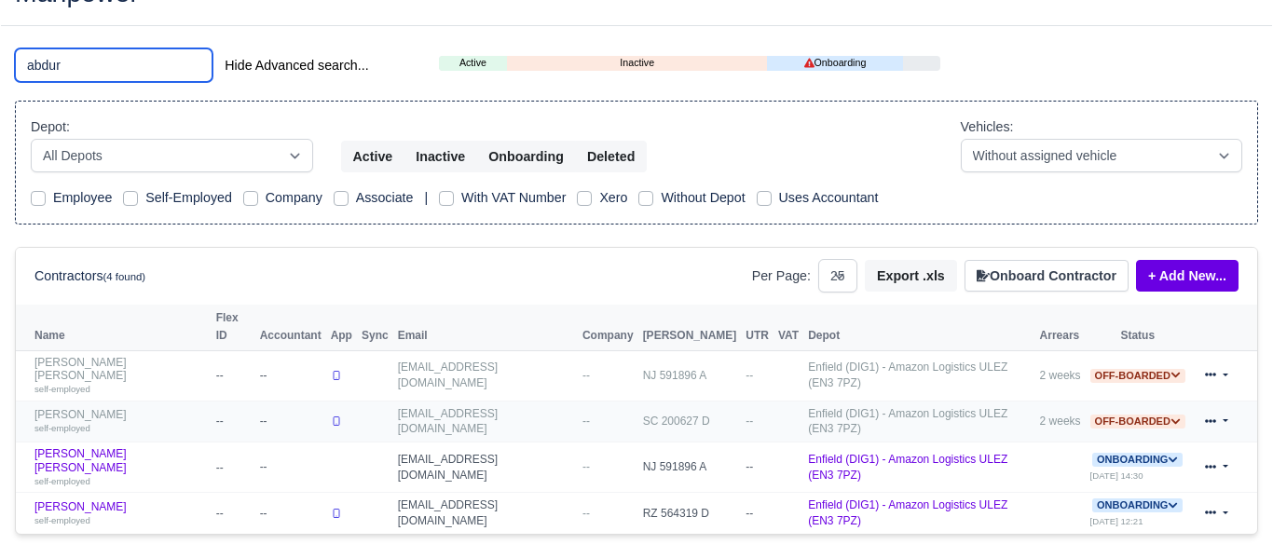
scroll to position [109, 0]
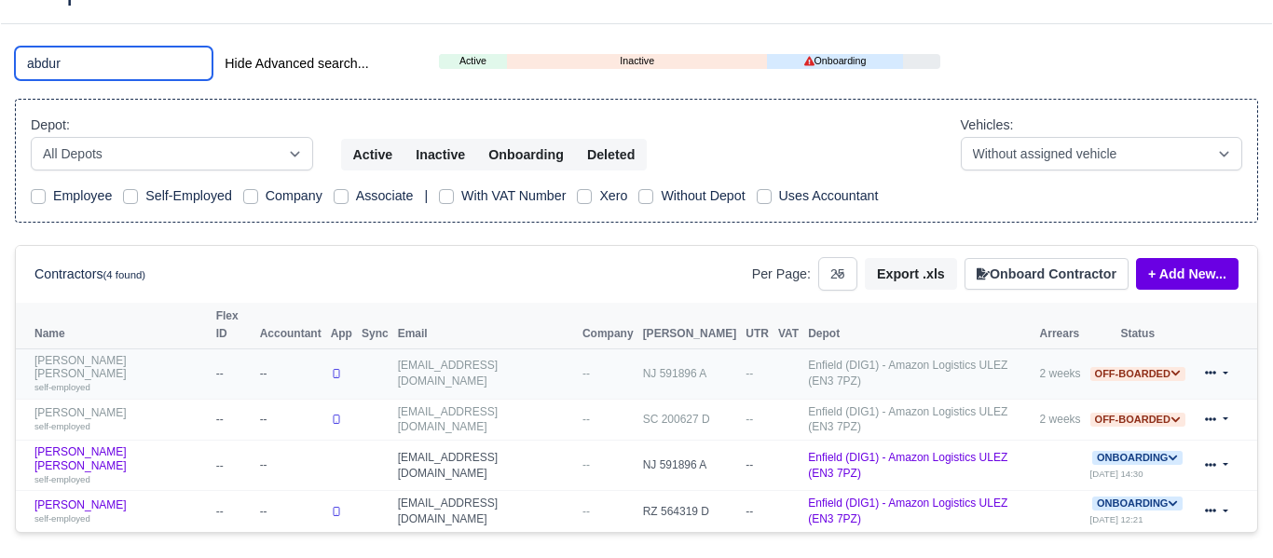
type input "abdur"
click at [93, 354] on link "Abdur Rahim Ibn Munim self-employed" at bounding box center [120, 374] width 172 height 40
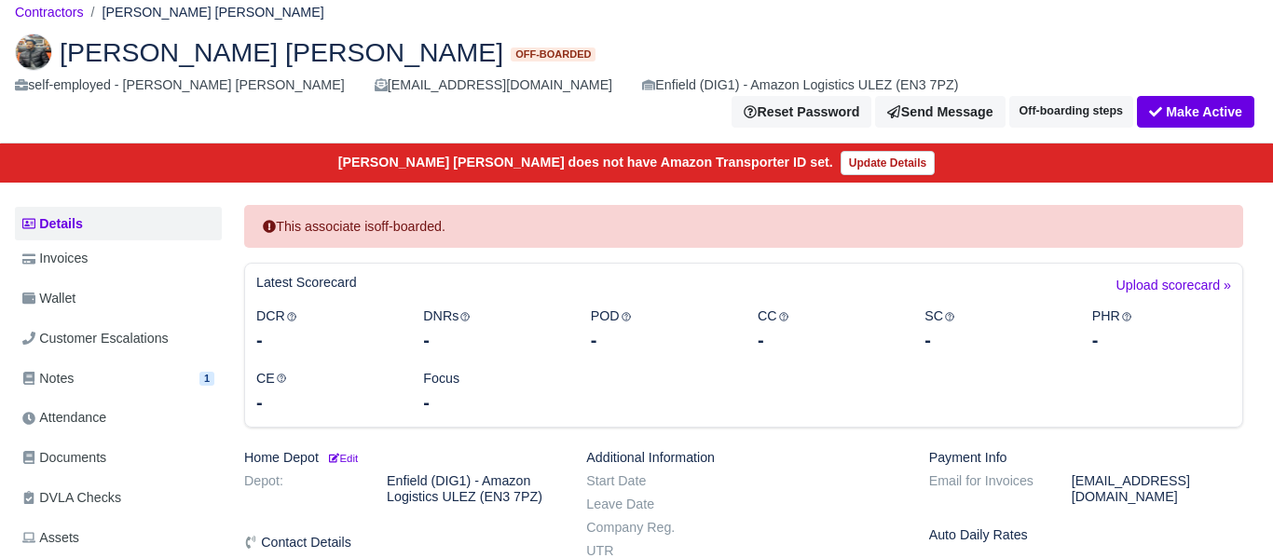
scroll to position [70, 0]
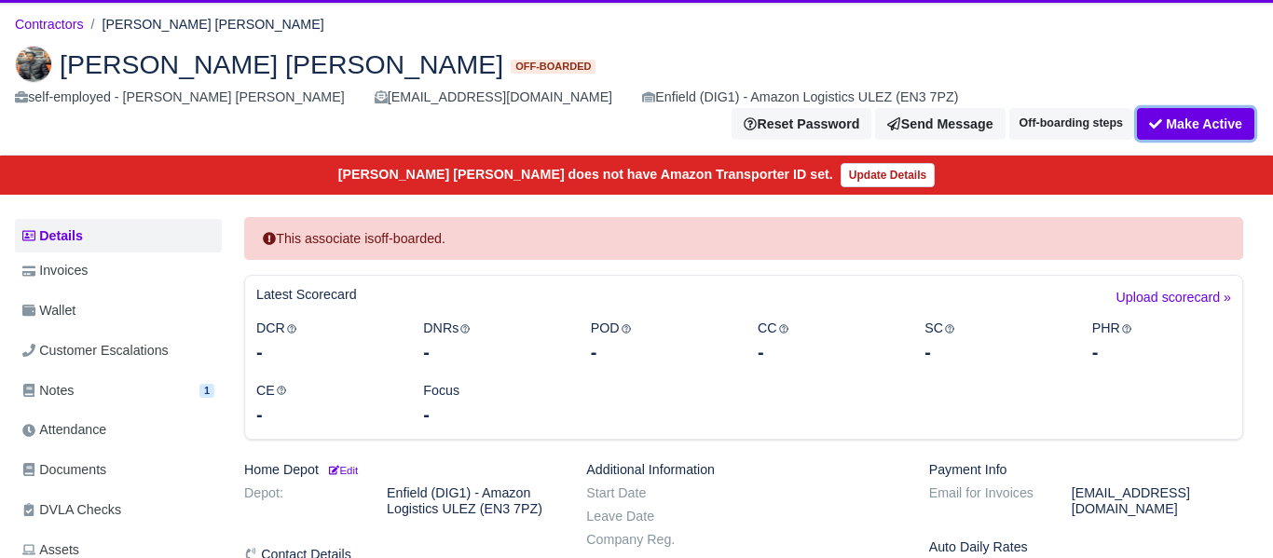
click at [1196, 108] on button "Make Active" at bounding box center [1195, 124] width 117 height 32
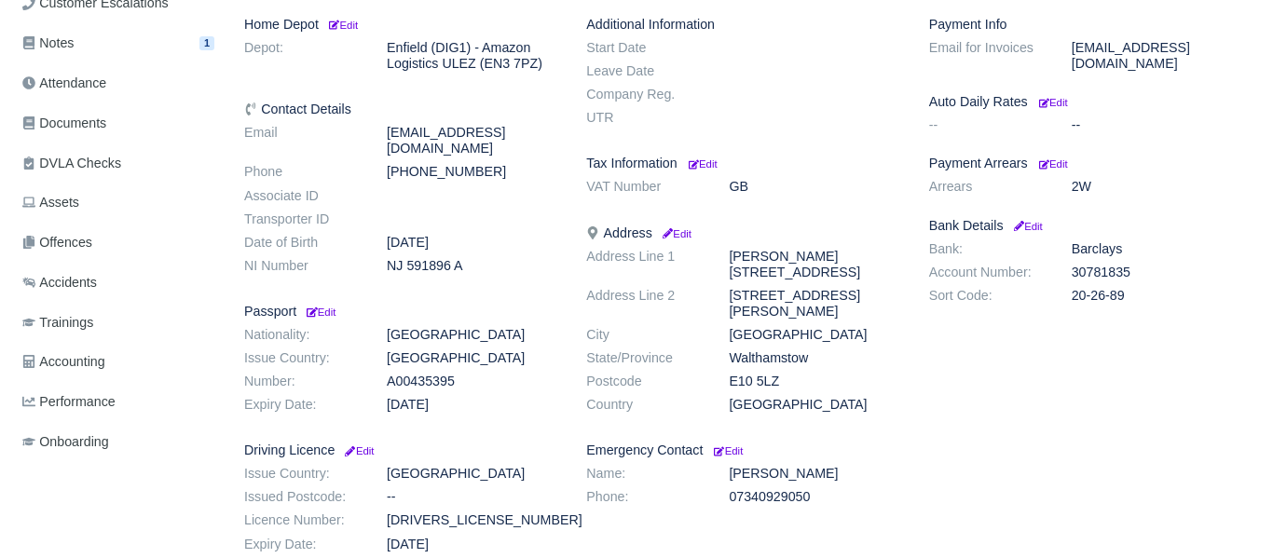
scroll to position [496, 0]
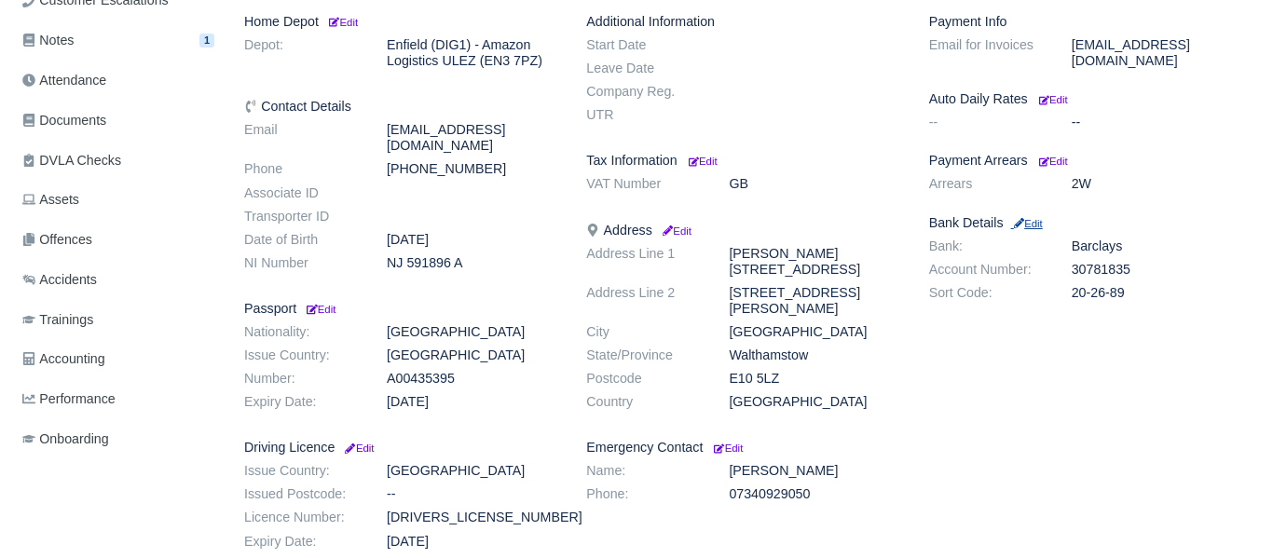
click at [1037, 218] on small "Edit" at bounding box center [1027, 223] width 32 height 11
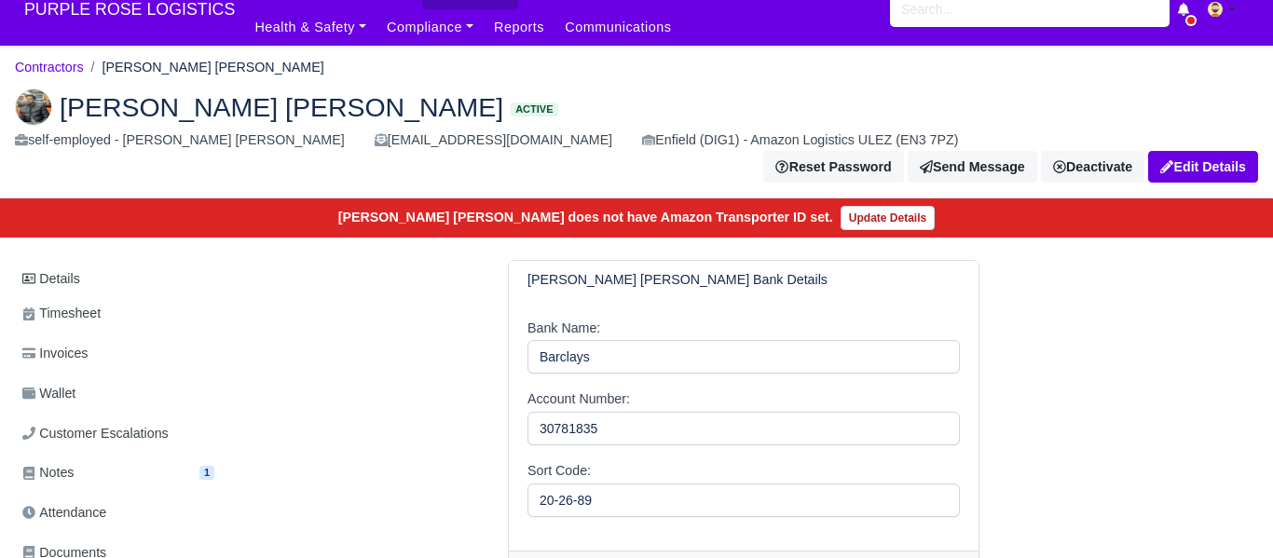
scroll to position [29, 0]
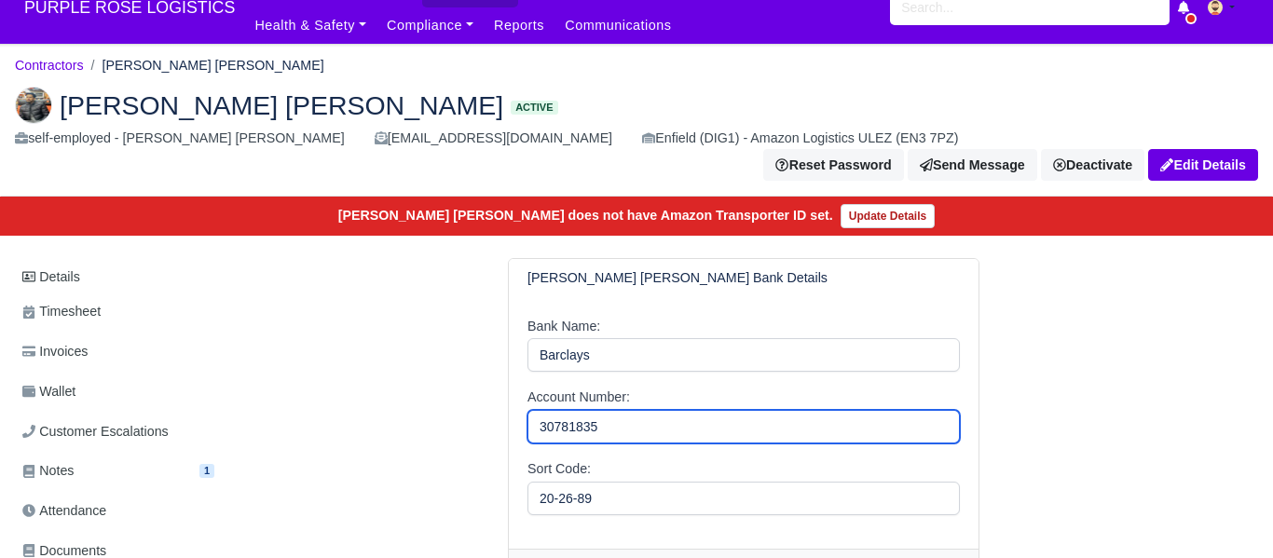
click at [611, 410] on input "30781835" at bounding box center [744, 427] width 433 height 34
type input "30781822"
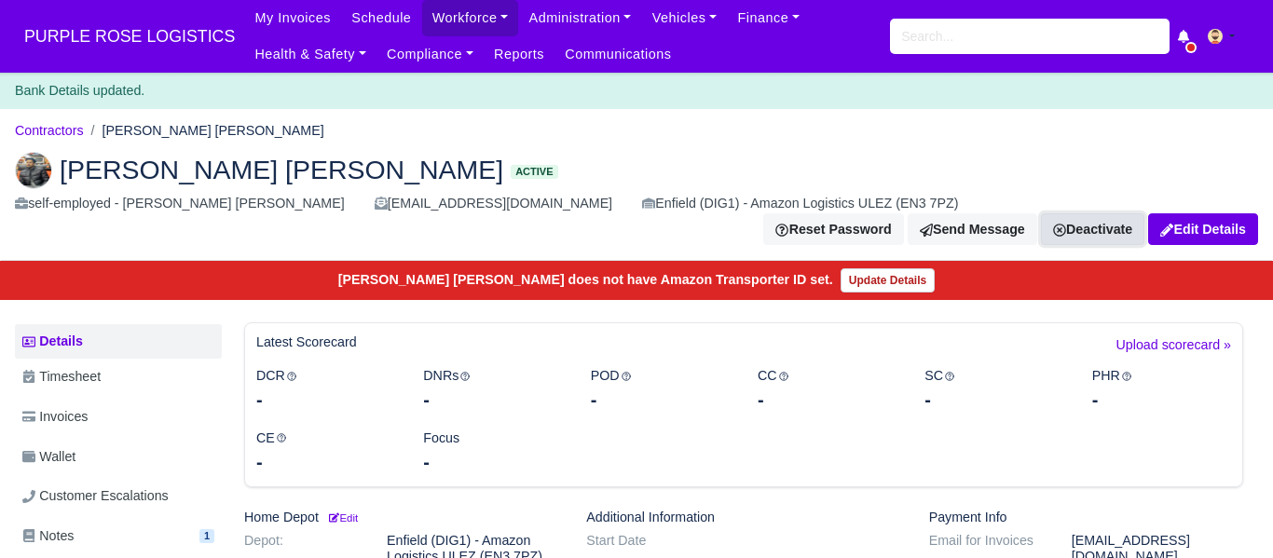
click at [1107, 213] on link "Deactivate" at bounding box center [1092, 229] width 103 height 32
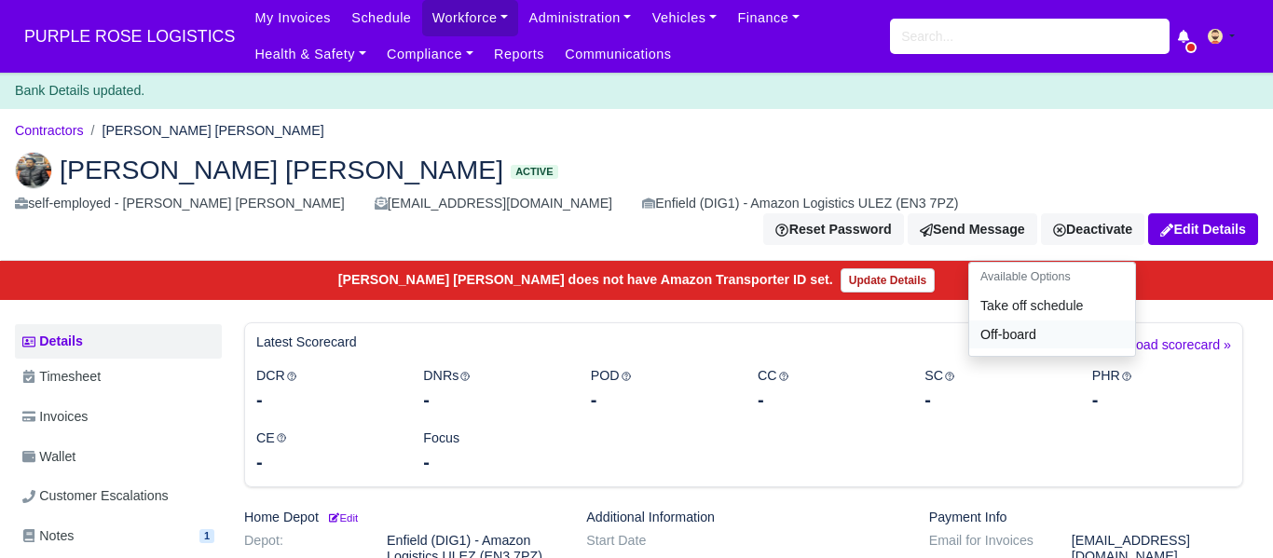
click at [1032, 321] on link "Off-board" at bounding box center [1052, 335] width 166 height 29
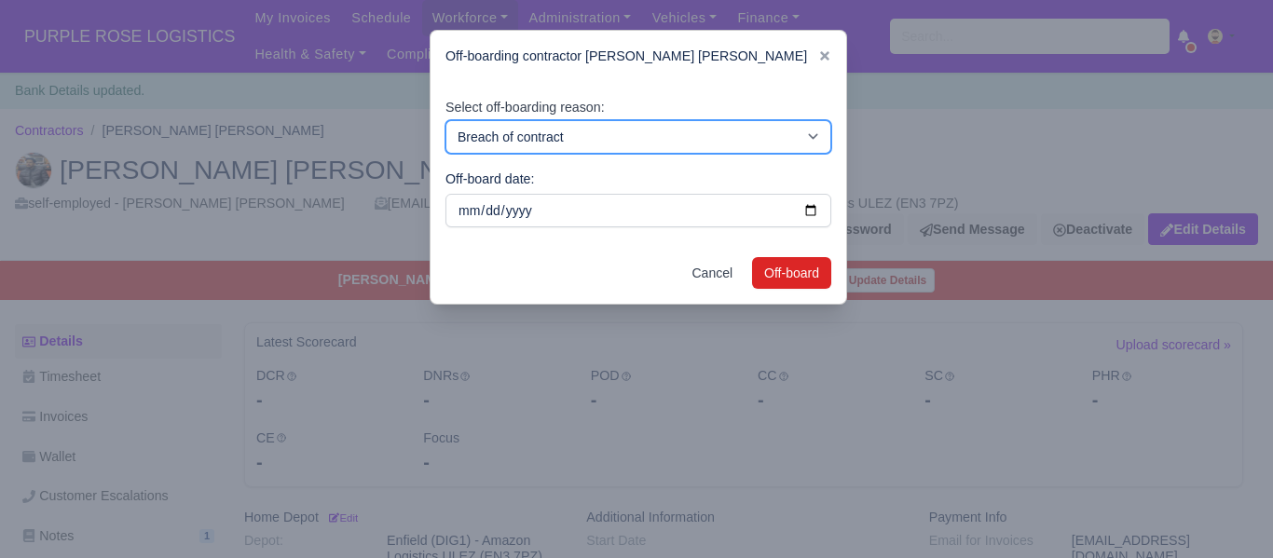
click at [700, 127] on select "Breach of contract Personal decision Too many parcels Heavy routes Another comp…" at bounding box center [639, 137] width 386 height 34
select select "personal-relocation"
click at [446, 120] on select "Breach of contract Personal decision Too many parcels Heavy routes Another comp…" at bounding box center [639, 137] width 386 height 34
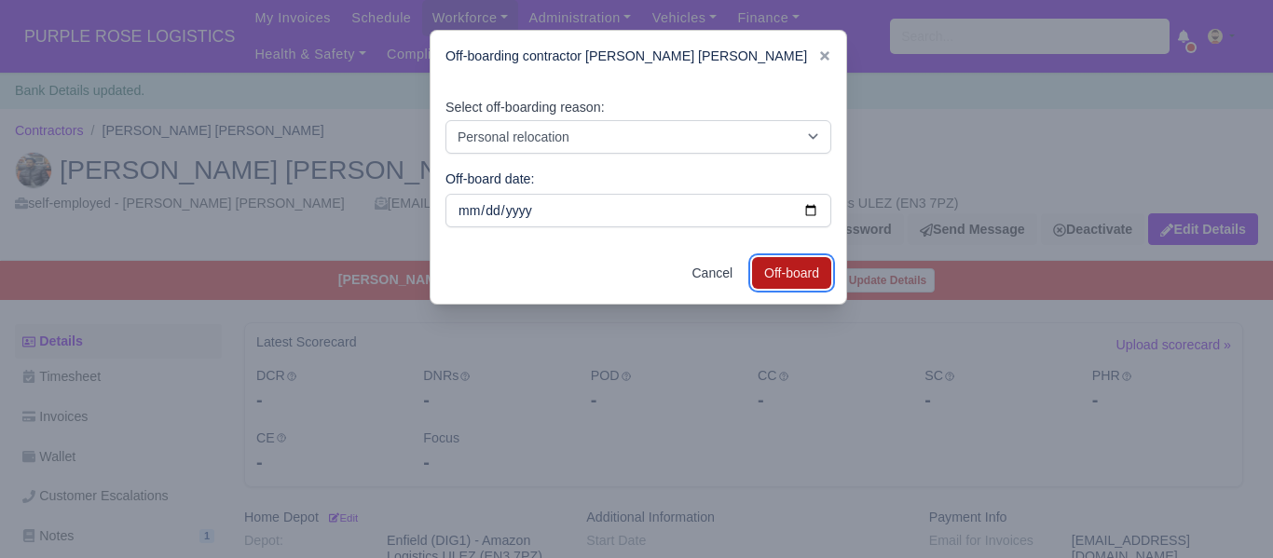
click at [784, 257] on button "Off-board" at bounding box center [791, 273] width 79 height 32
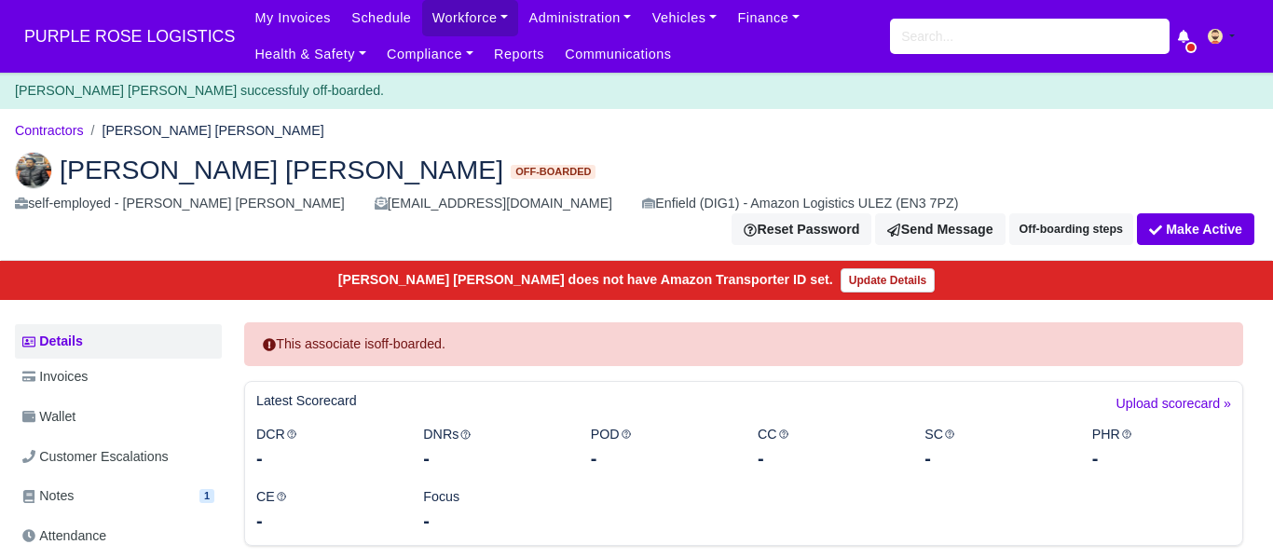
click at [520, 117] on ol "Contractors [PERSON_NAME] [PERSON_NAME]" at bounding box center [636, 131] width 1243 height 29
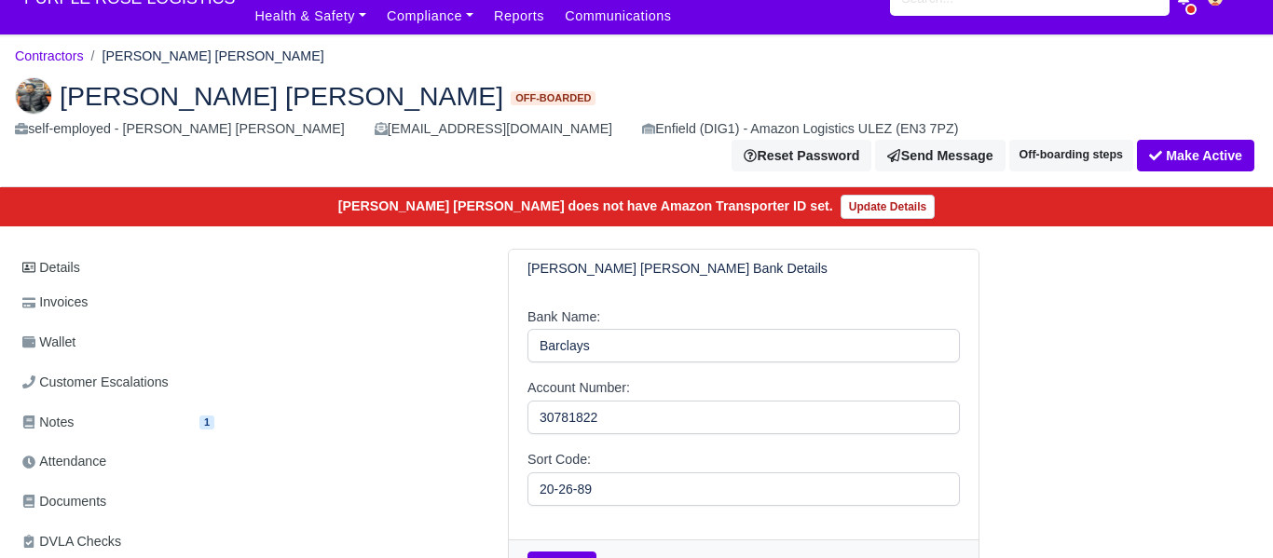
scroll to position [39, 0]
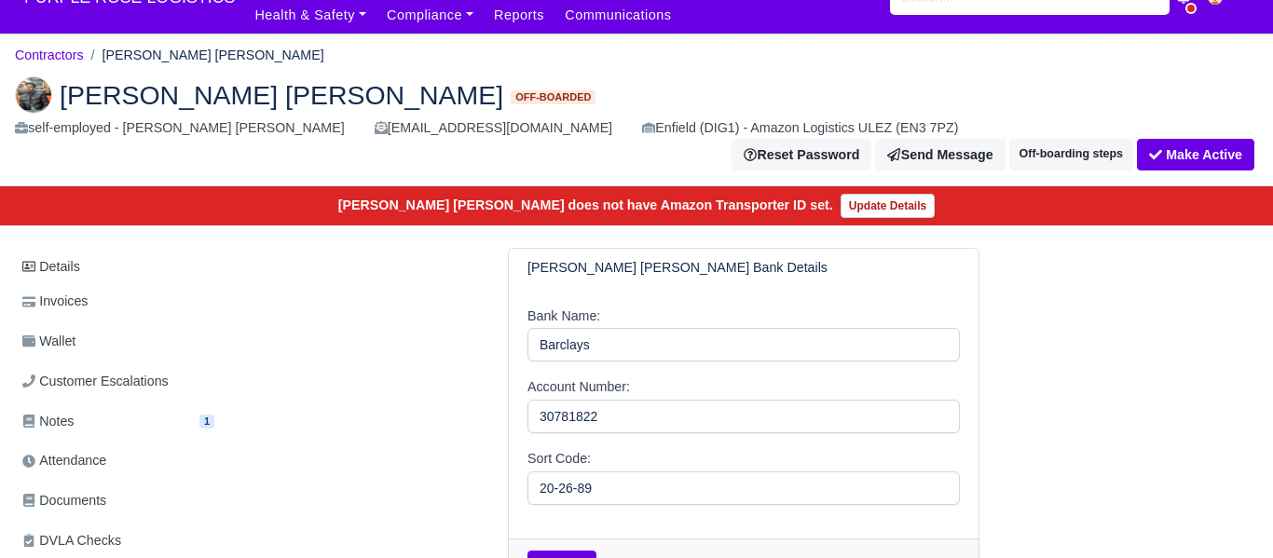
drag, startPoint x: 53, startPoint y: 53, endPoint x: 279, endPoint y: 138, distance: 241.0
click at [53, 54] on link "Contractors" at bounding box center [49, 55] width 69 height 15
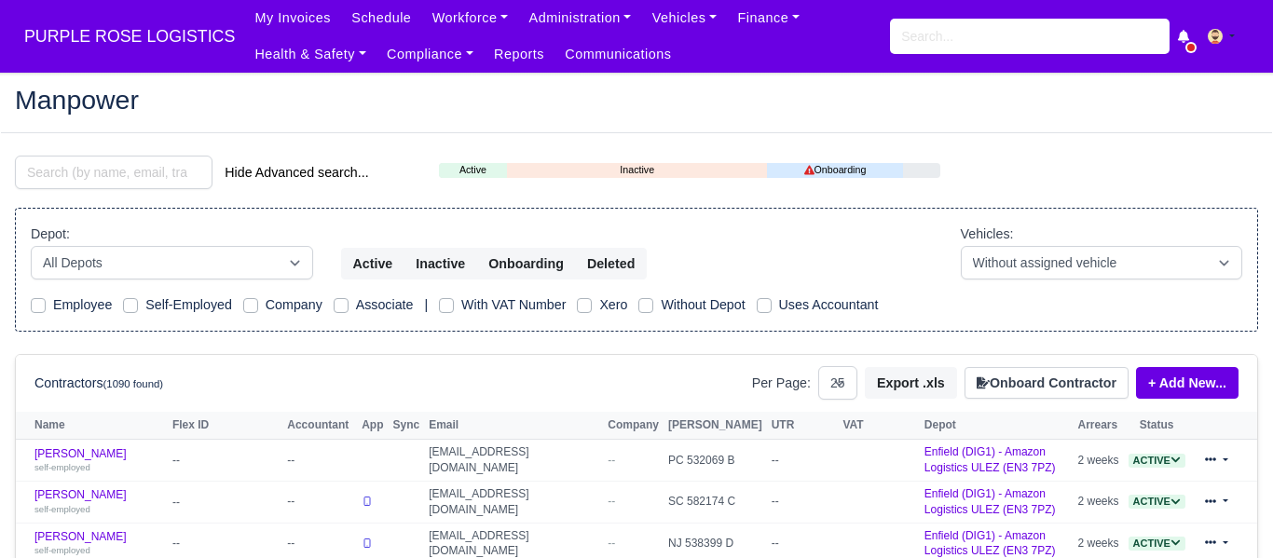
select select "25"
click at [64, 171] on input "search" at bounding box center [114, 173] width 198 height 34
click at [232, 119] on div "Manpower" at bounding box center [636, 102] width 1271 height 61
click at [110, 171] on input "search" at bounding box center [114, 173] width 198 height 34
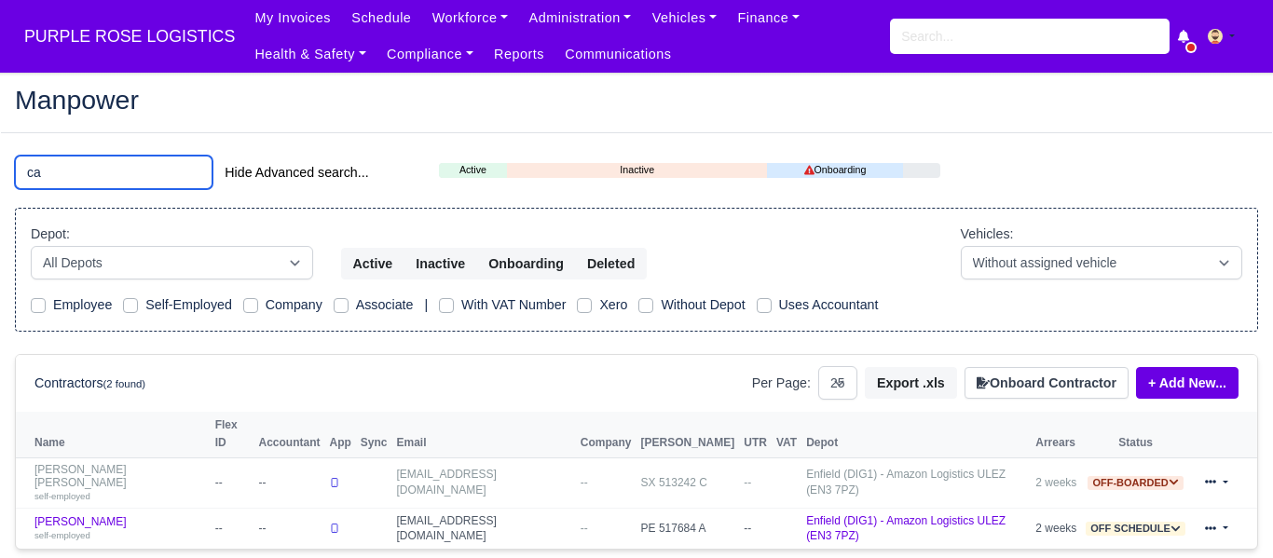
type input "c"
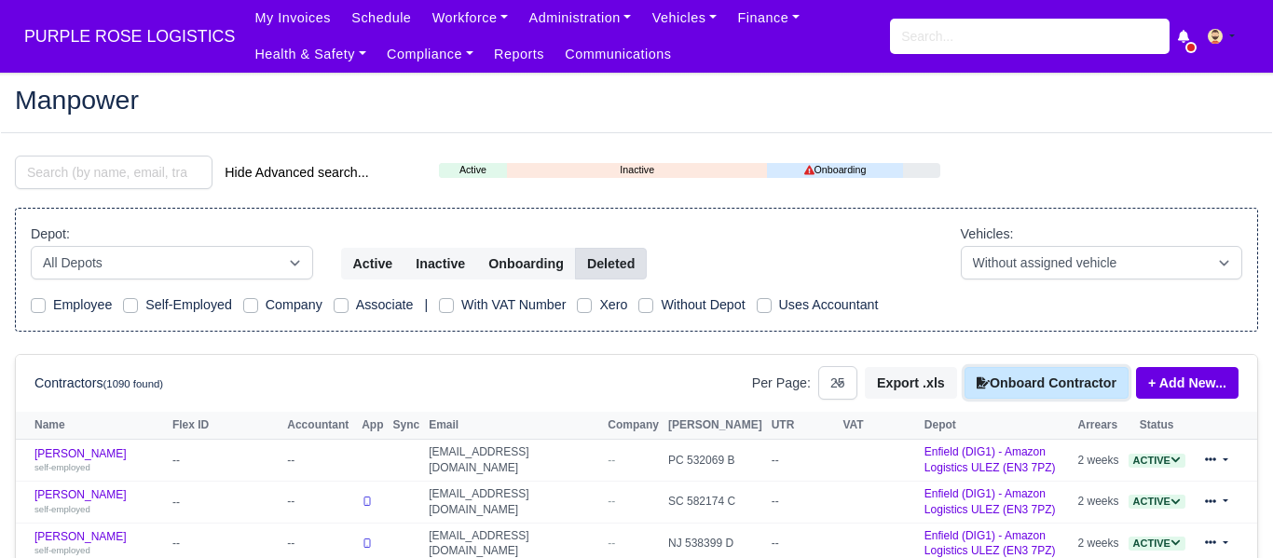
drag, startPoint x: 1023, startPoint y: 376, endPoint x: 608, endPoint y: 277, distance: 426.4
click at [1021, 376] on button "Onboard Contractor" at bounding box center [1047, 383] width 164 height 32
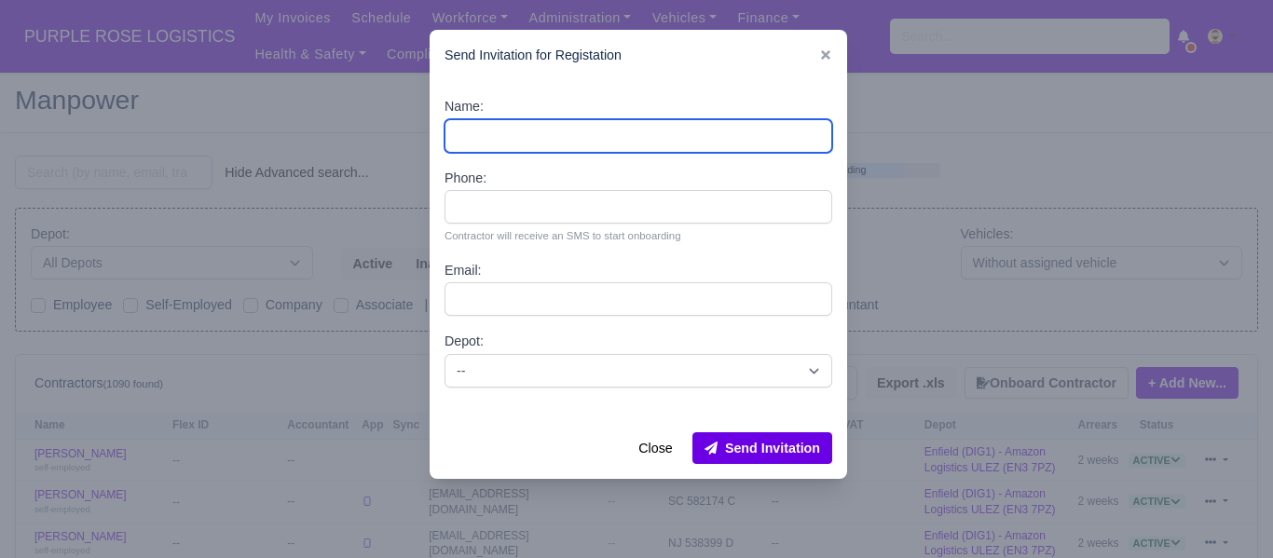
click at [534, 135] on input "Name:" at bounding box center [639, 136] width 388 height 34
paste input "[PERSON_NAME] del [PERSON_NAME]"
type input "[PERSON_NAME] del [PERSON_NAME]"
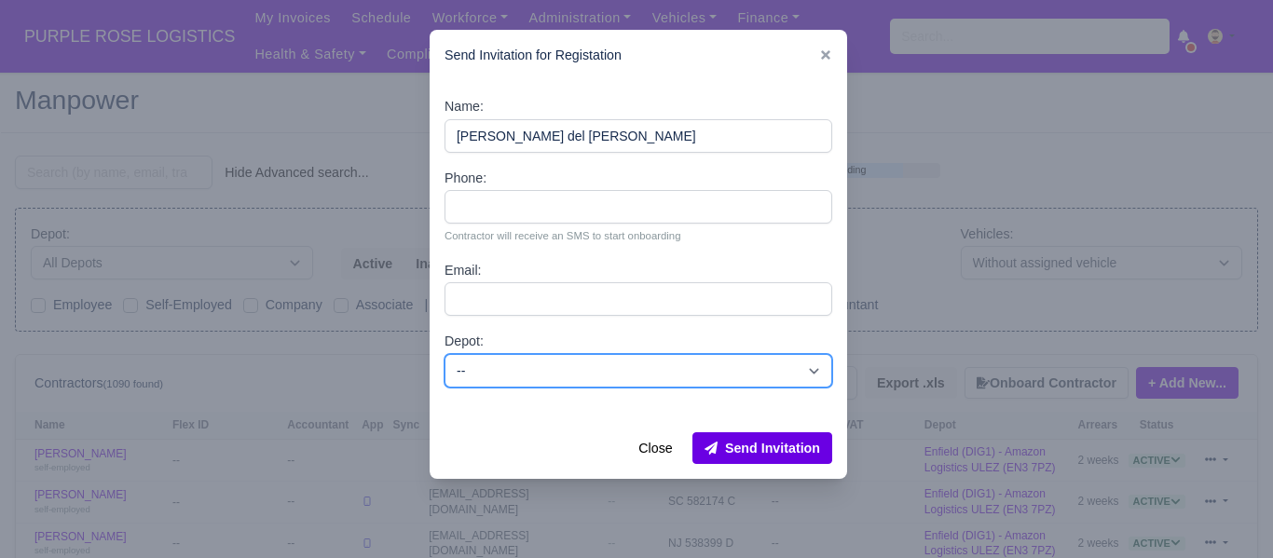
click at [525, 362] on select "-- Enfield (DIG1) - Amazon Logistics ULEZ (EN3 7PZ) Harlow (DHW1) - Amazon Logi…" at bounding box center [639, 371] width 388 height 34
select select "1"
click at [445, 354] on select "-- Enfield (DIG1) - Amazon Logistics ULEZ (EN3 7PZ) Harlow (DHW1) - Amazon Logi…" at bounding box center [639, 371] width 388 height 34
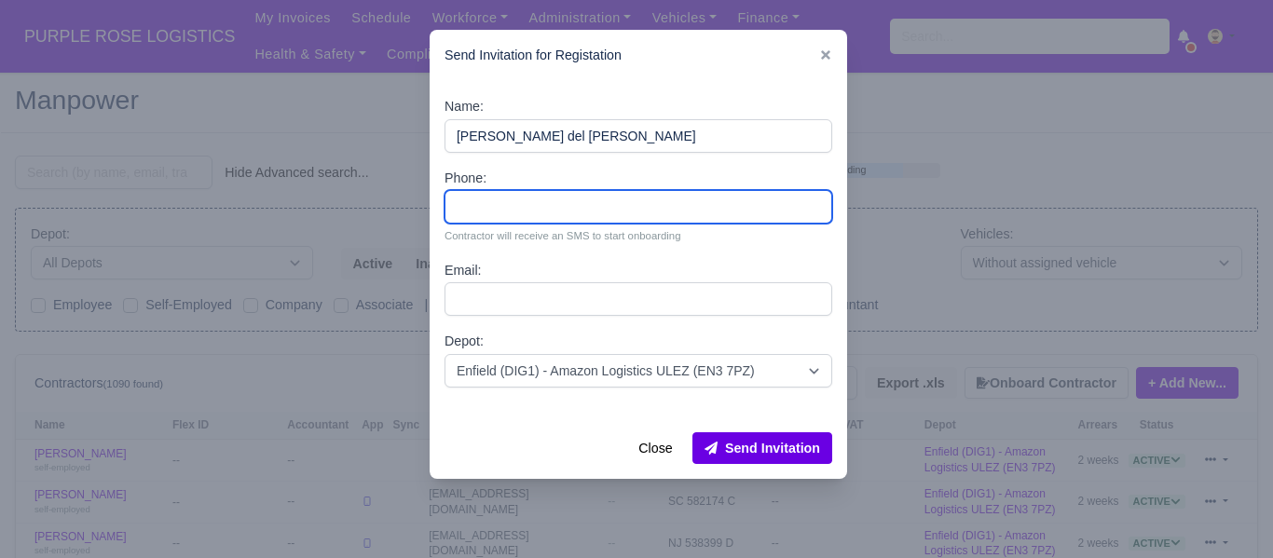
click at [537, 191] on input "Phone:" at bounding box center [639, 207] width 388 height 34
click at [492, 294] on div "Name: Carlos Riega del Collado Phone: Contractor will receive an SMS to start o…" at bounding box center [639, 249] width 418 height 337
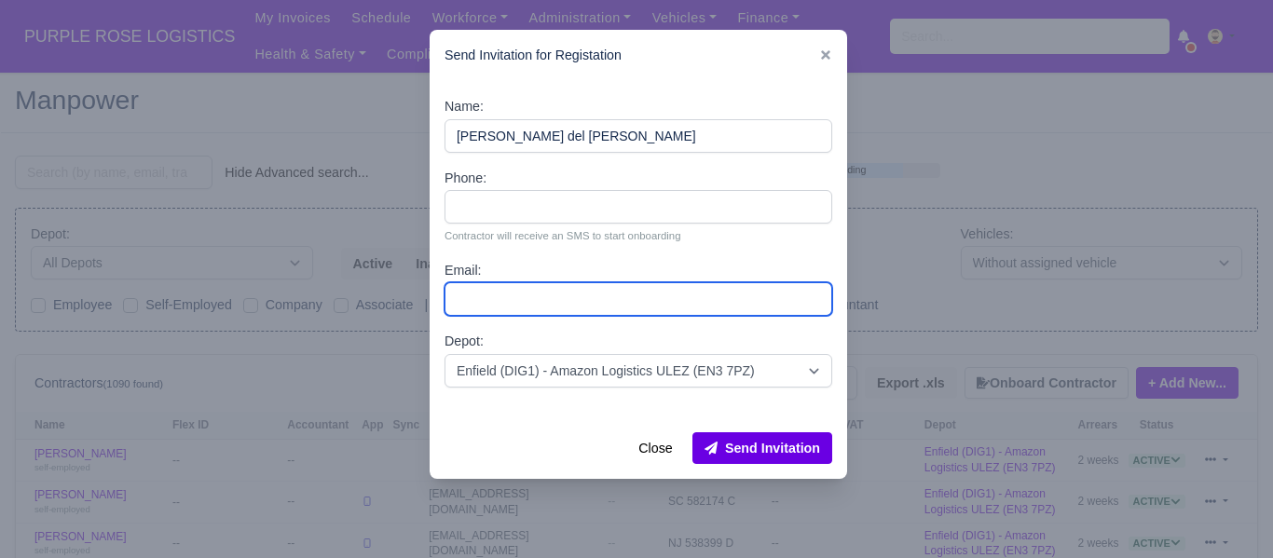
paste input "[EMAIL_ADDRESS][DOMAIN_NAME]"
type input "[EMAIL_ADDRESS][DOMAIN_NAME]"
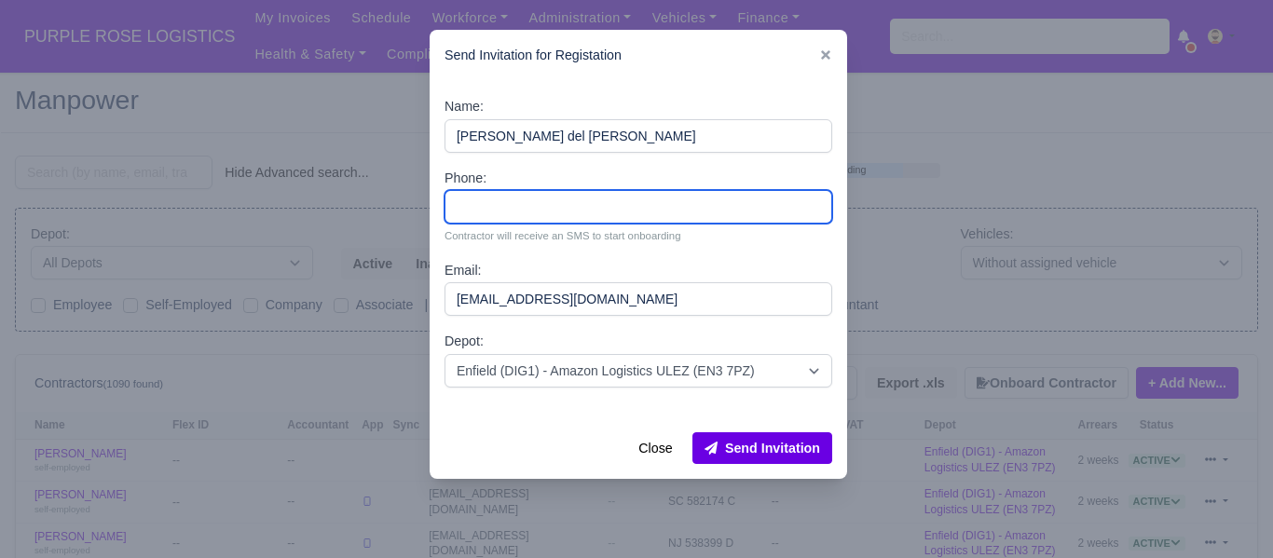
paste input "7983868005"
type input "7983868005"
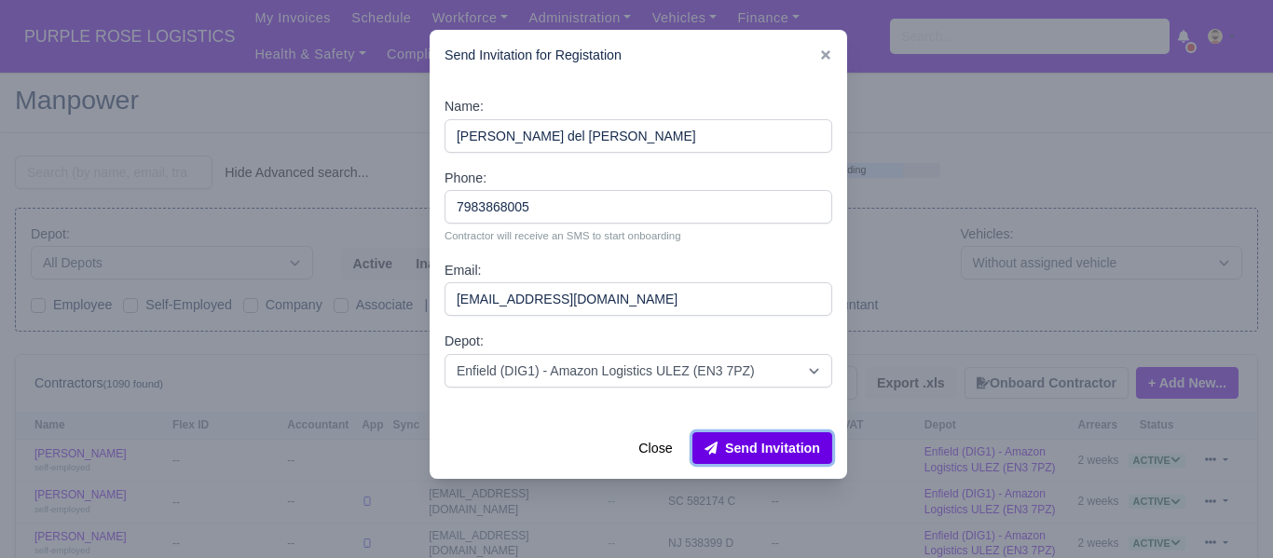
click at [788, 440] on button "Send Invitation" at bounding box center [763, 449] width 140 height 32
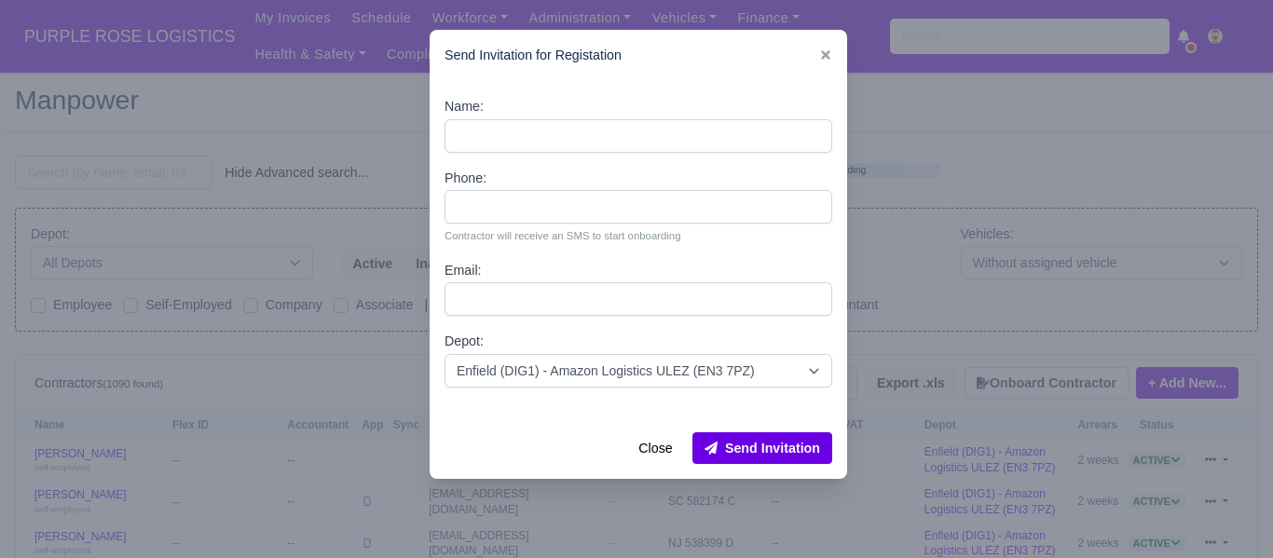
drag, startPoint x: 350, startPoint y: 95, endPoint x: 294, endPoint y: 108, distance: 58.3
click at [350, 95] on div at bounding box center [636, 279] width 1273 height 558
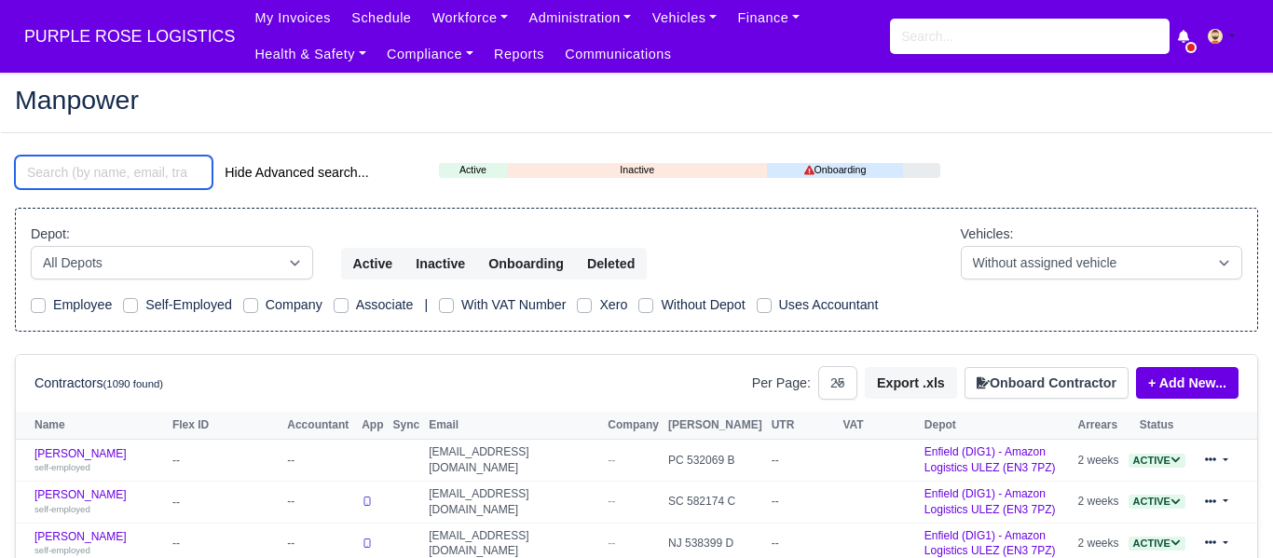
click at [133, 171] on input "search" at bounding box center [114, 173] width 198 height 34
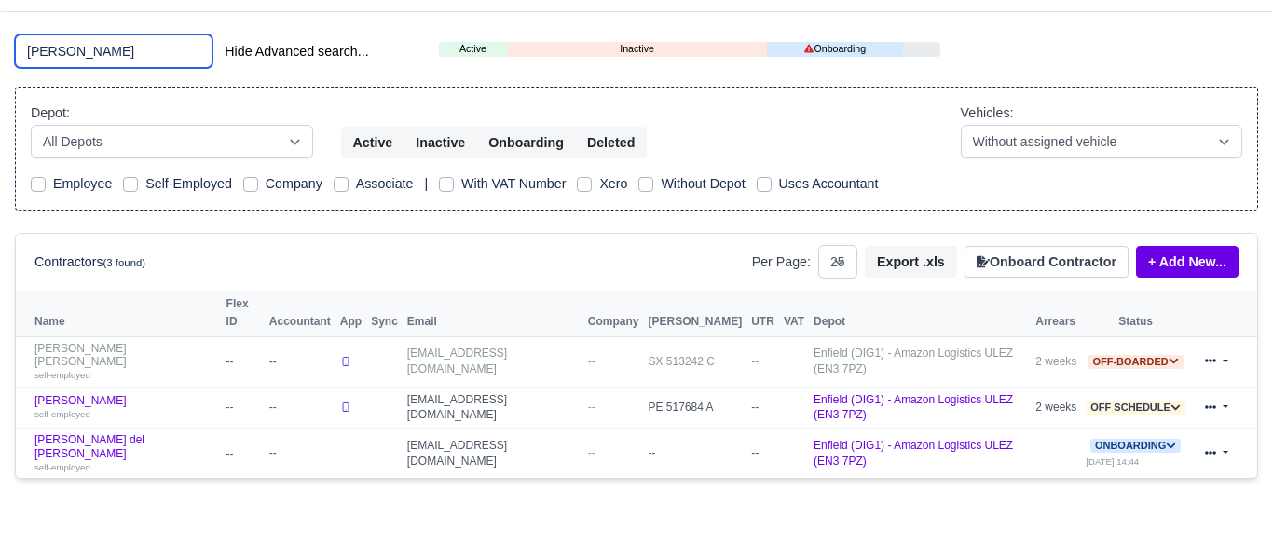
scroll to position [123, 0]
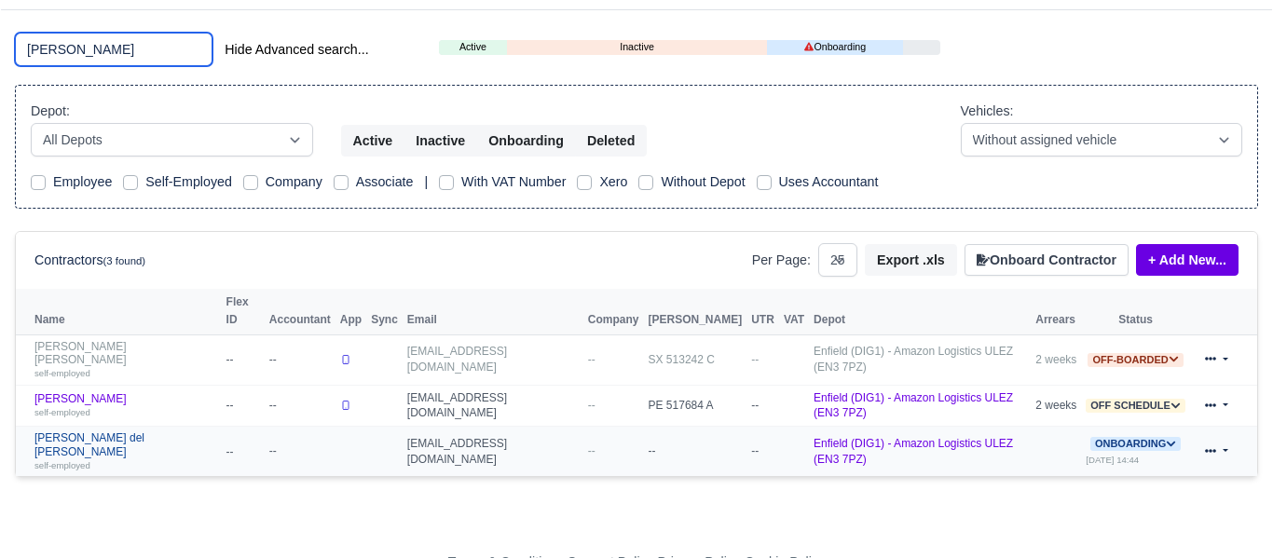
type input "carlos"
click at [119, 432] on link "Carlos Riega del Collado self-employed" at bounding box center [125, 452] width 183 height 40
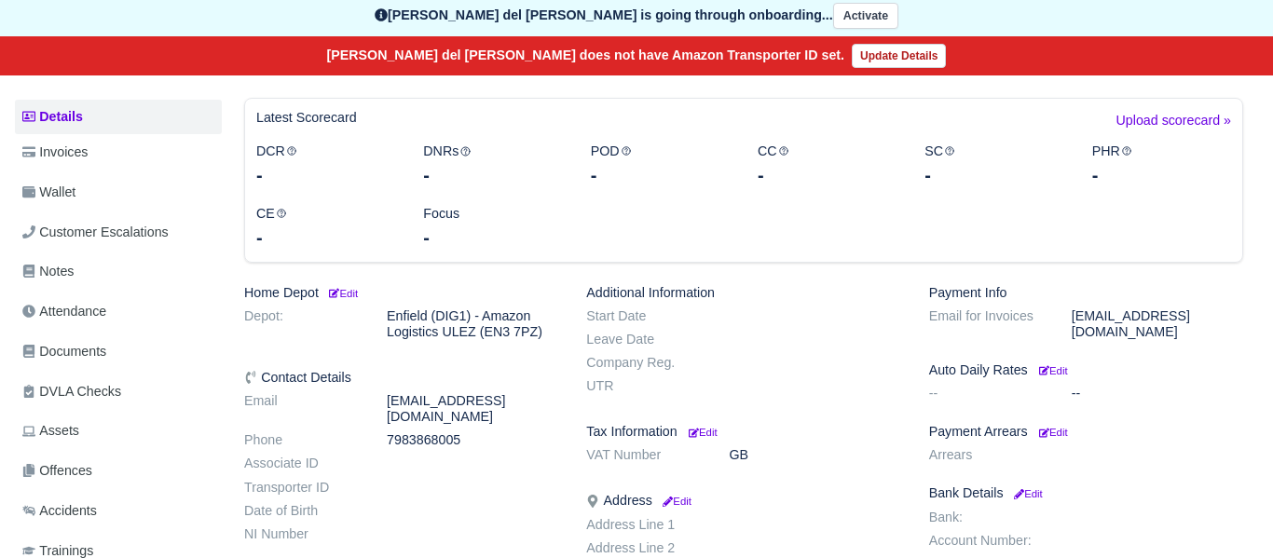
scroll to position [245, 0]
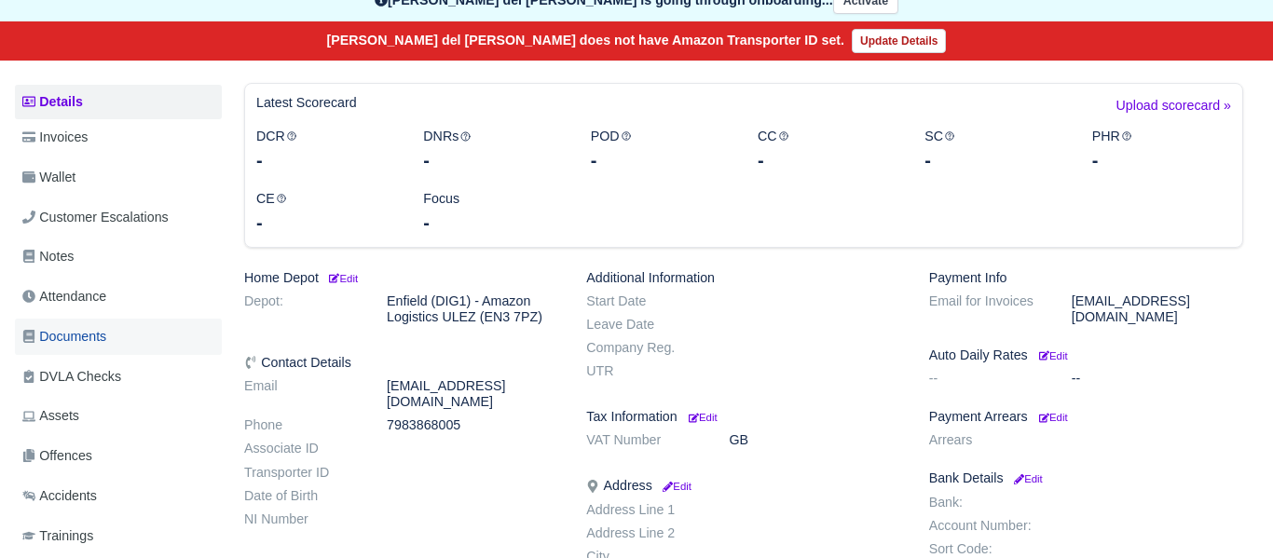
click at [75, 326] on span "Documents" at bounding box center [64, 336] width 84 height 21
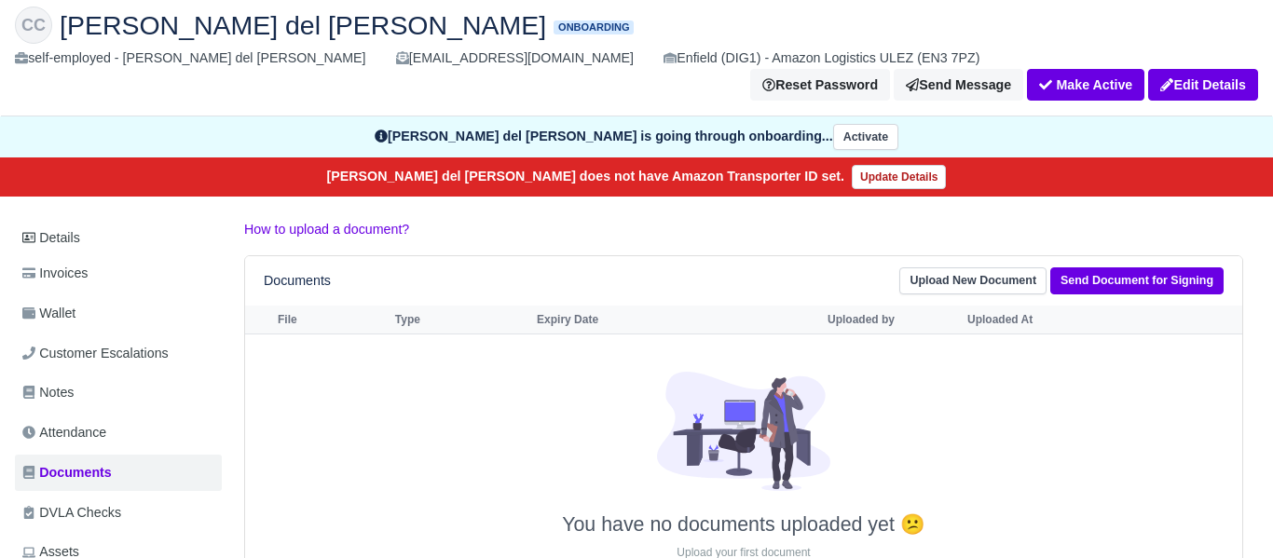
scroll to position [114, 0]
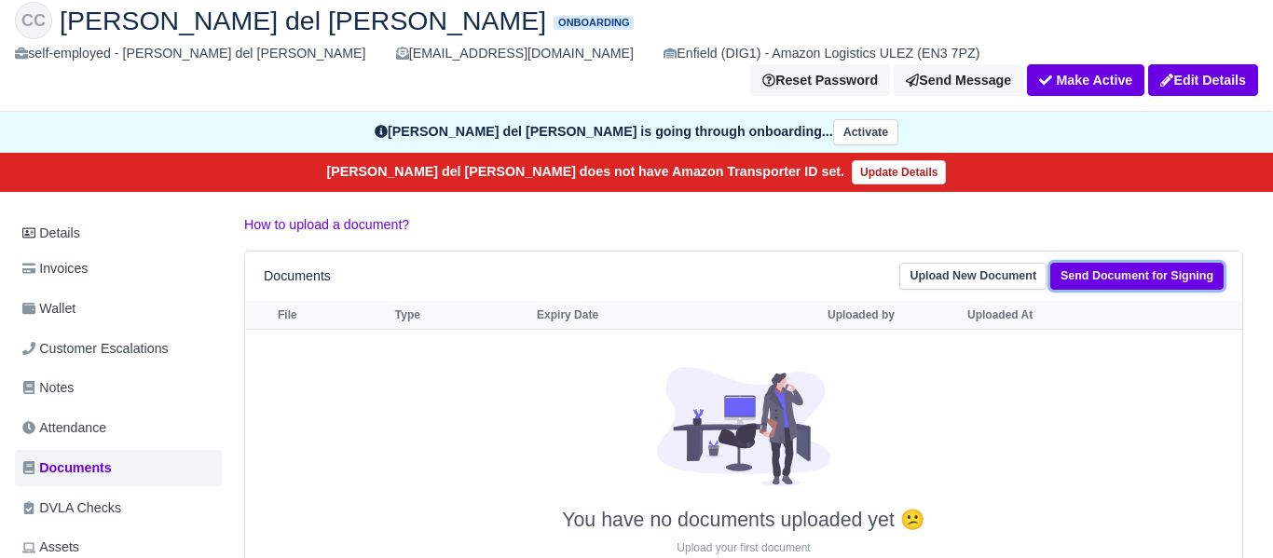
click at [1139, 263] on link "Send Document for Signing" at bounding box center [1137, 276] width 173 height 27
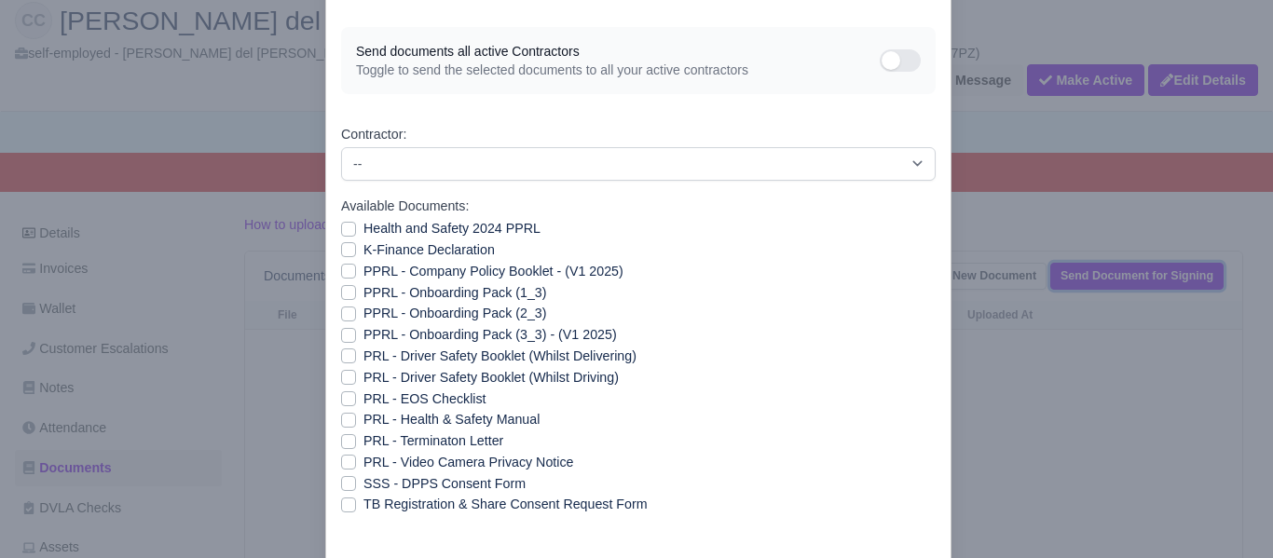
scroll to position [149, 0]
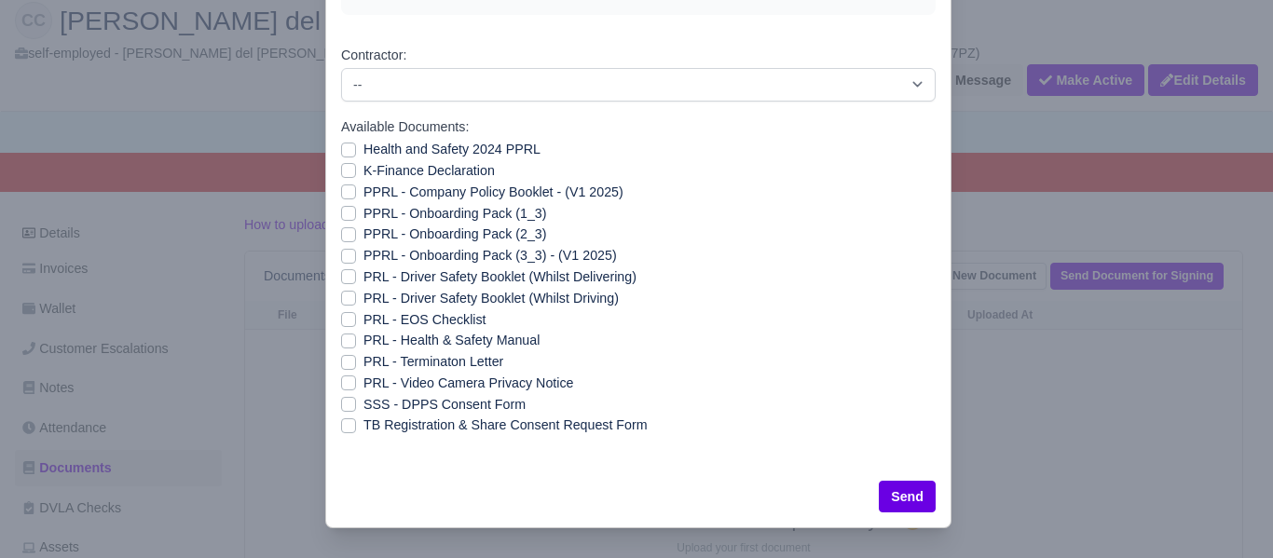
click at [364, 402] on label "SSS - DPPS Consent Form" at bounding box center [445, 404] width 162 height 21
click at [346, 402] on input "SSS - DPPS Consent Form" at bounding box center [348, 401] width 15 height 15
checkbox input "true"
click at [915, 495] on button "Send" at bounding box center [907, 497] width 57 height 32
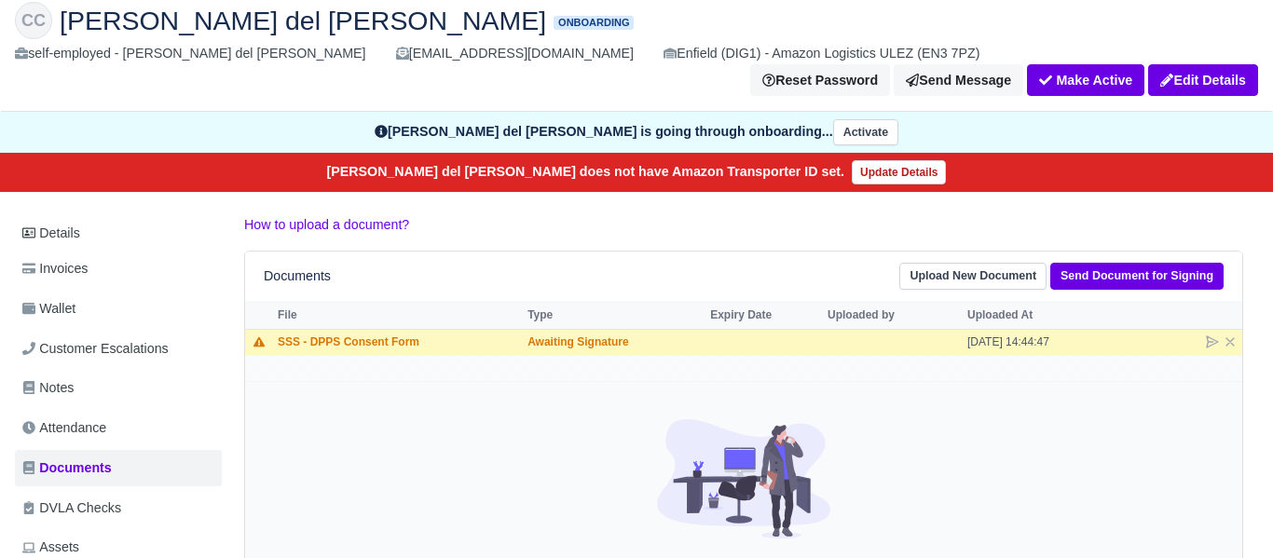
scroll to position [114, 0]
drag, startPoint x: 419, startPoint y: 429, endPoint x: 417, endPoint y: 384, distance: 44.8
click at [420, 432] on div at bounding box center [744, 490] width 988 height 142
